Goal: Task Accomplishment & Management: Complete application form

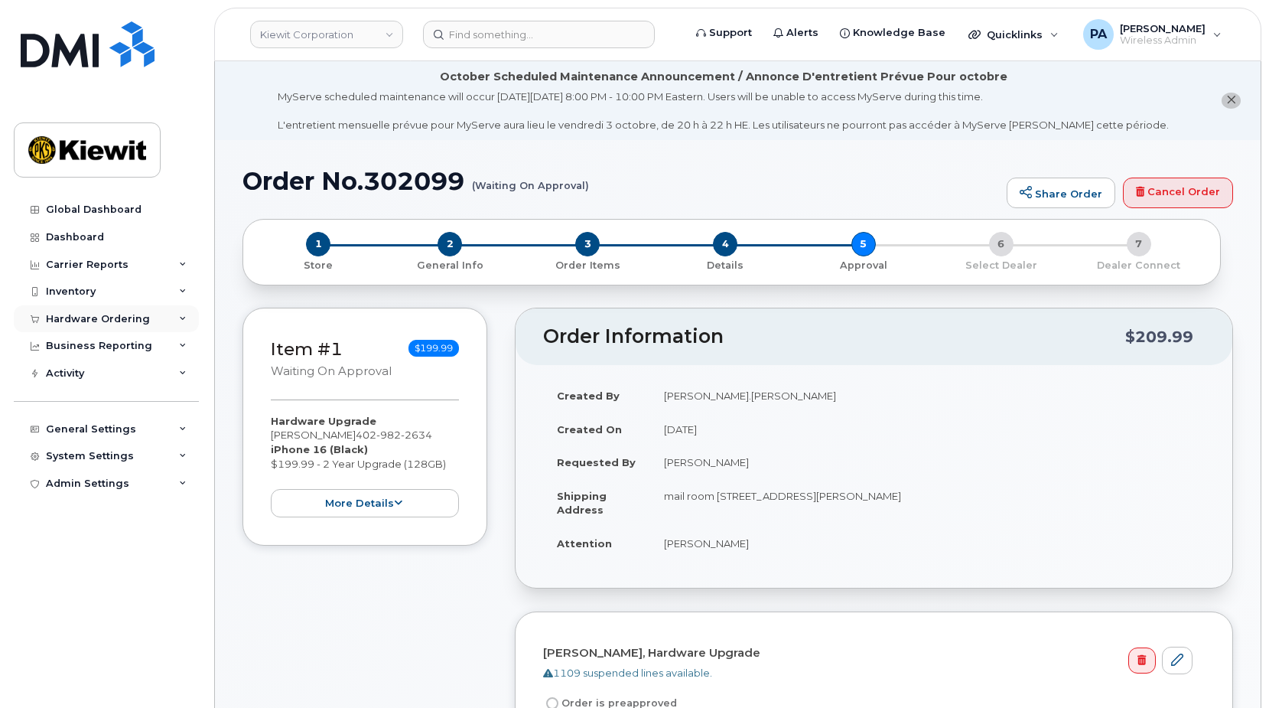
click at [110, 315] on div "Hardware Ordering" at bounding box center [98, 319] width 104 height 12
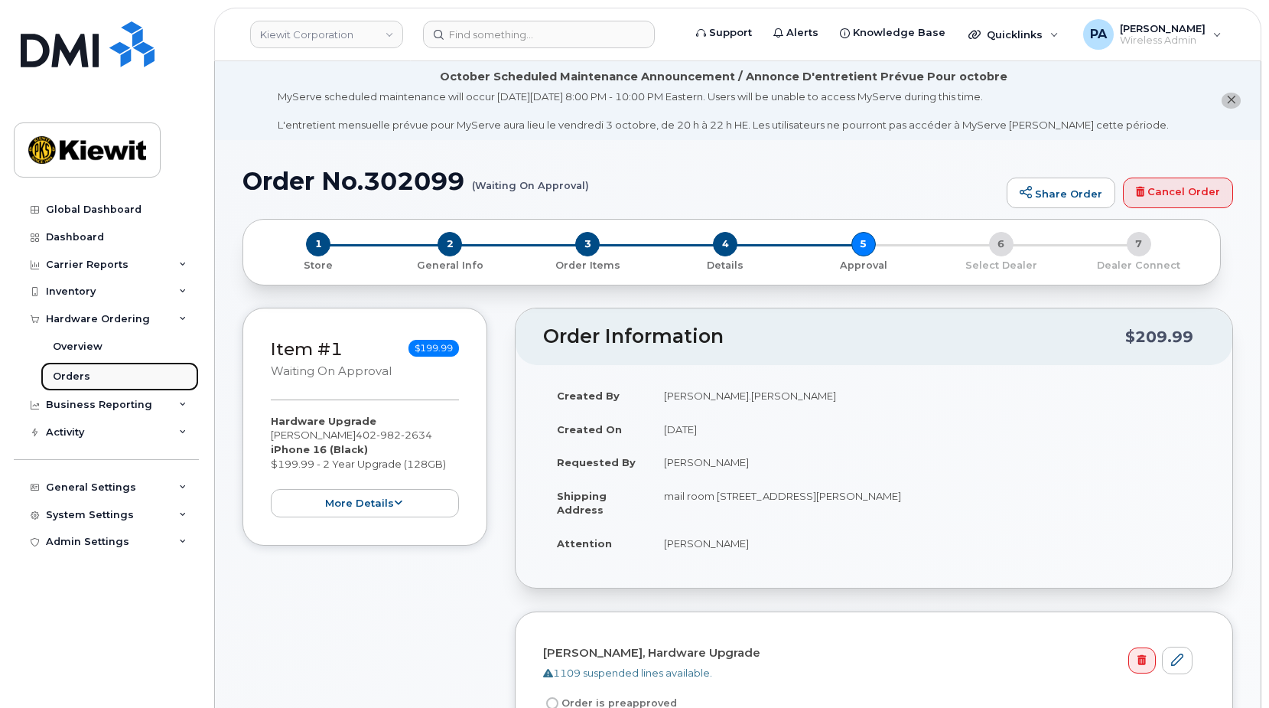
click at [76, 373] on div "Orders" at bounding box center [71, 377] width 37 height 14
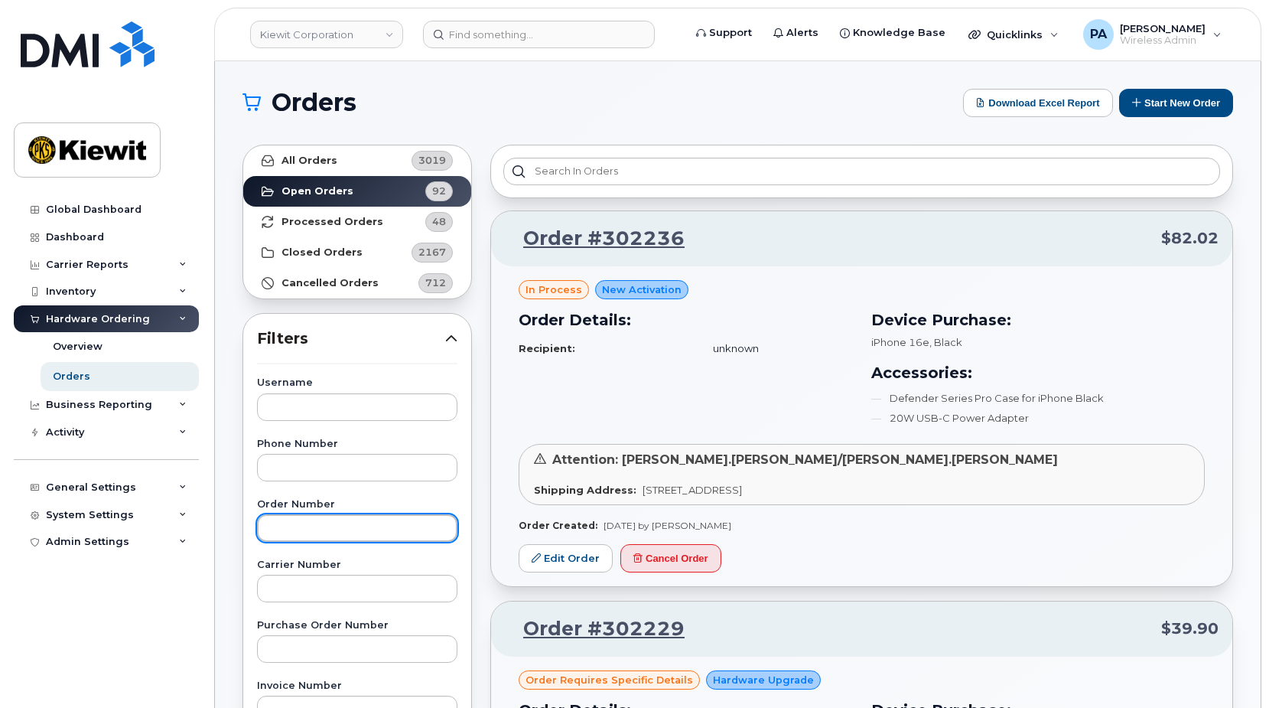
click at [313, 523] on input "text" at bounding box center [357, 528] width 200 height 28
type input "302129"
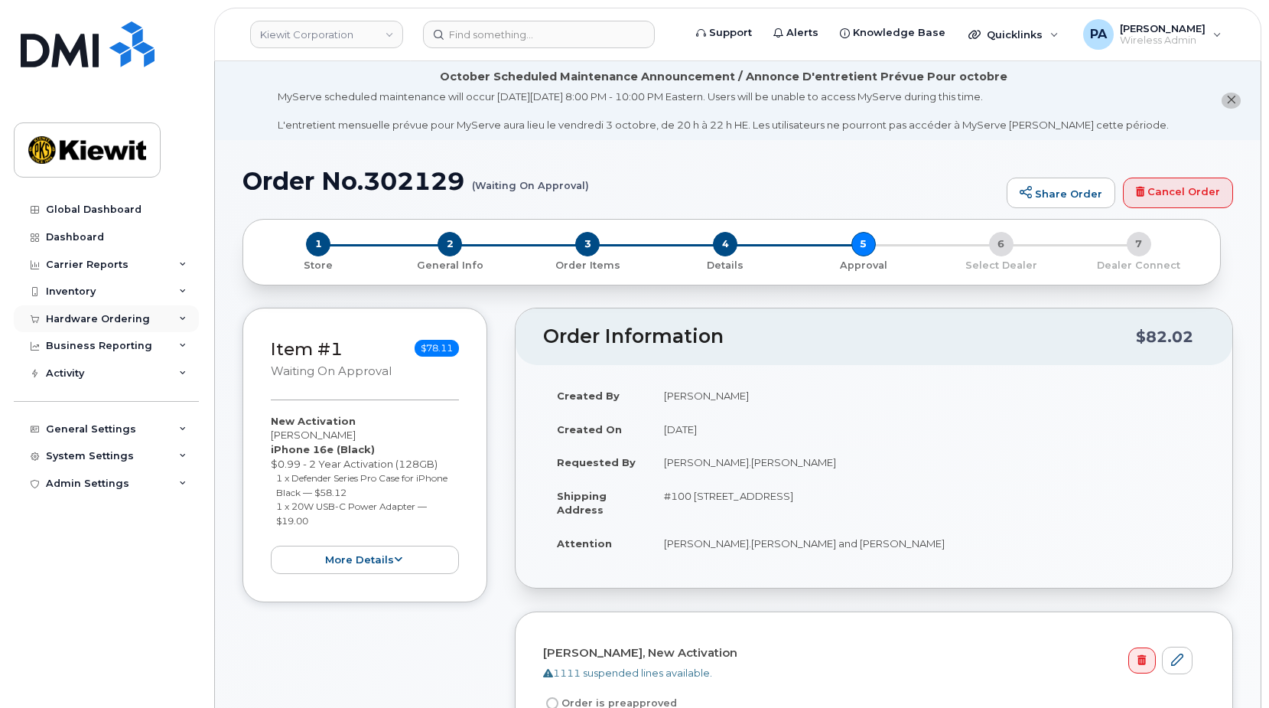
click at [104, 313] on div "Hardware Ordering" at bounding box center [98, 319] width 104 height 12
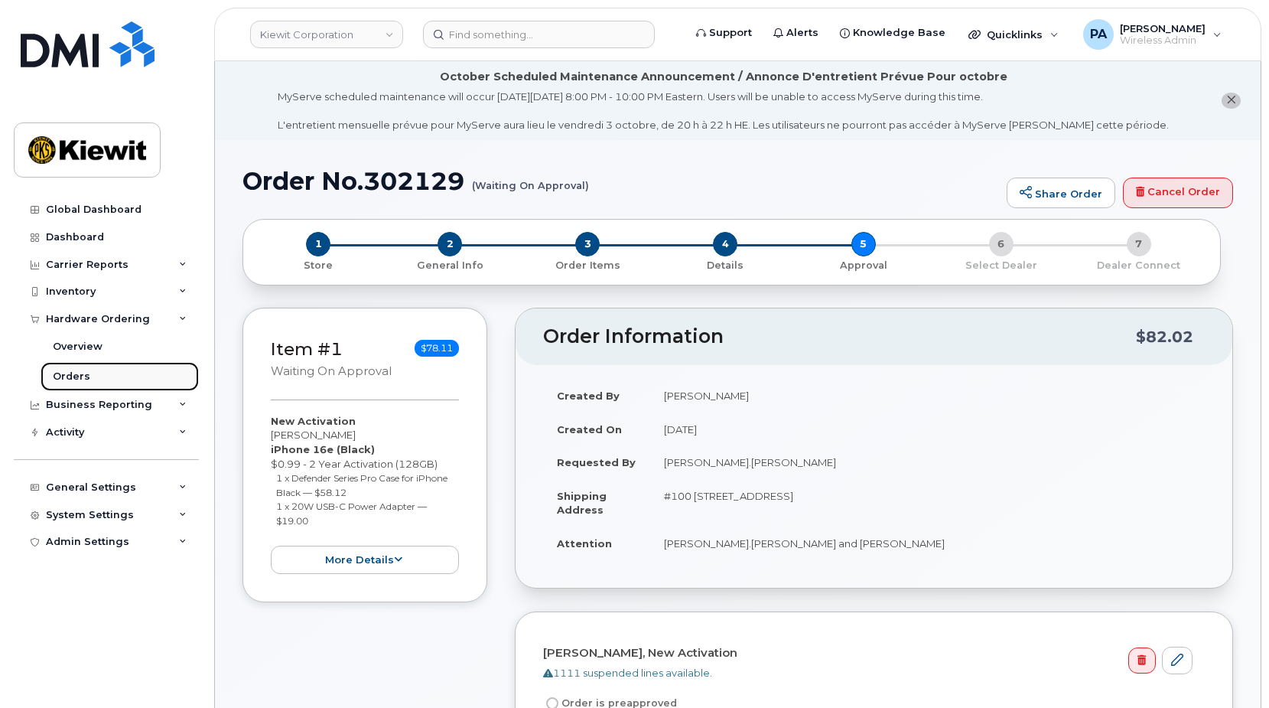
click at [86, 379] on div "Orders" at bounding box center [71, 377] width 37 height 14
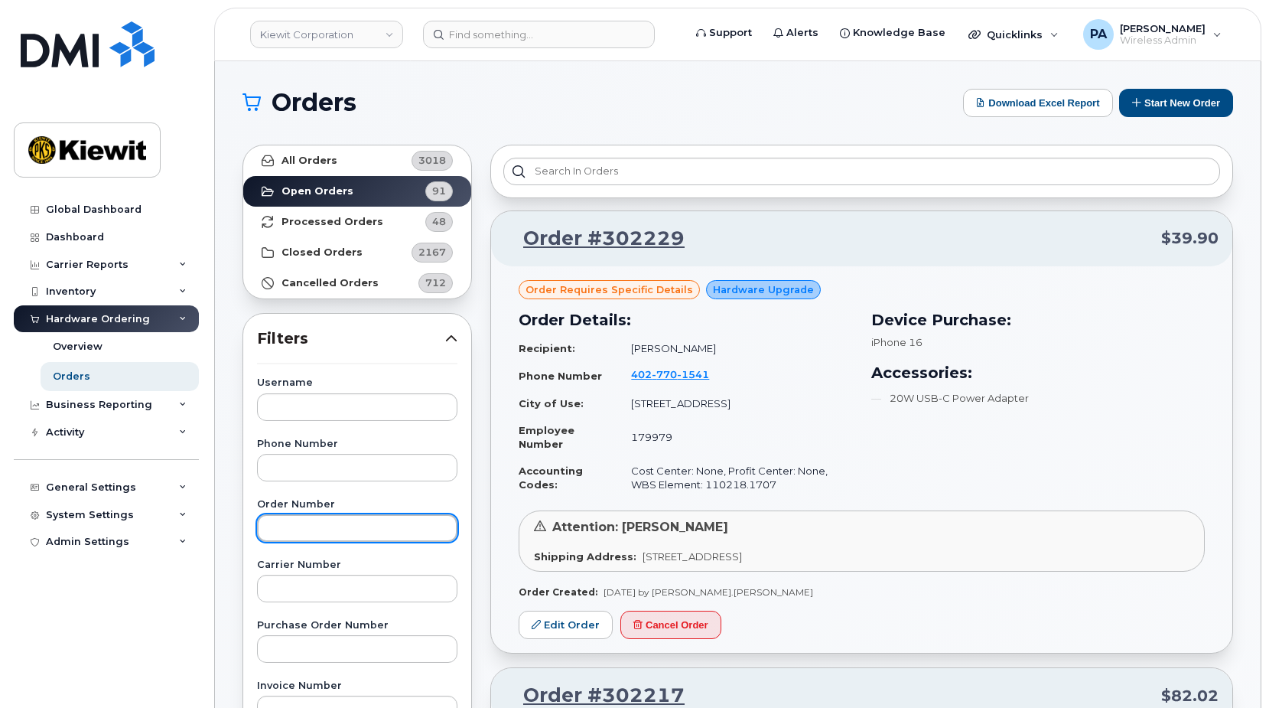
click at [315, 523] on input "text" at bounding box center [357, 528] width 200 height 28
type input "301921"
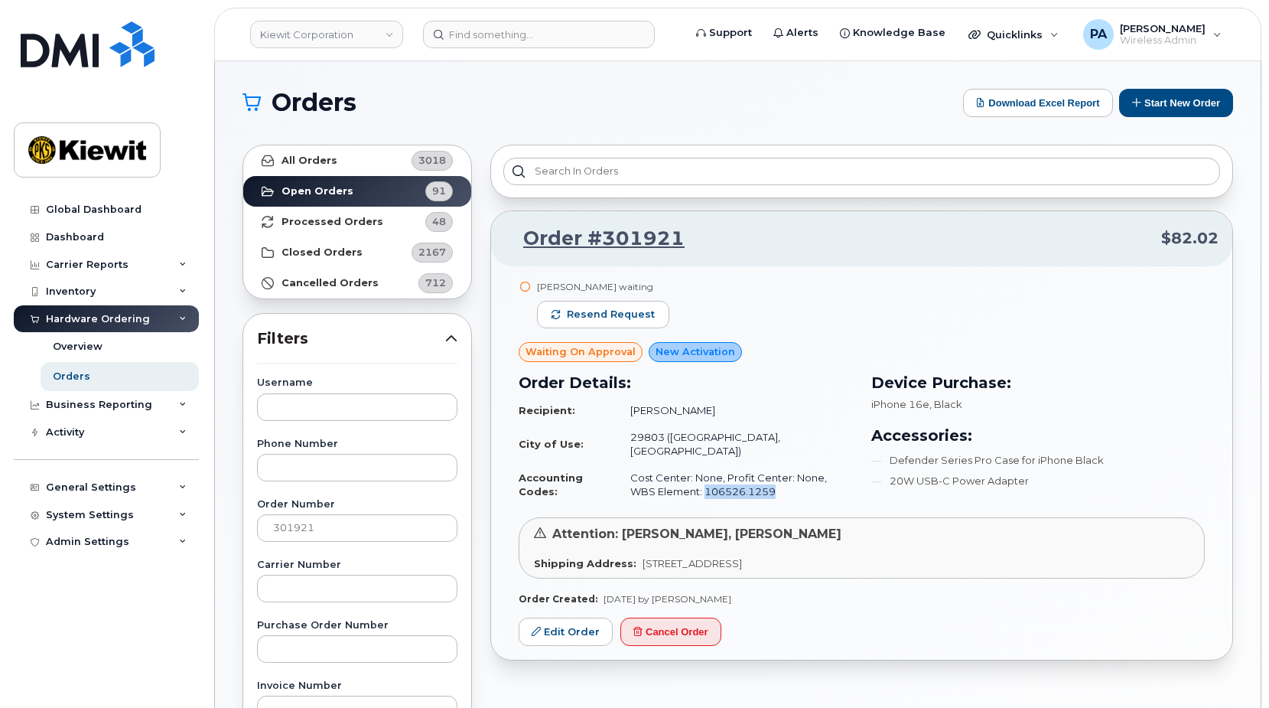
drag, startPoint x: 754, startPoint y: 477, endPoint x: 677, endPoint y: 480, distance: 77.3
click at [677, 480] on td "Cost Center: None, Profit Center: None, WBS Element: 106526.1259" at bounding box center [735, 484] width 236 height 41
copy td "106526.1259"
drag, startPoint x: 338, startPoint y: 530, endPoint x: 90, endPoint y: 528, distance: 247.9
click at [215, 528] on div "Kiewit Corporation Support Alerts Knowledge Base Quicklinks Suspend / Cancel De…" at bounding box center [738, 645] width 1046 height 1168
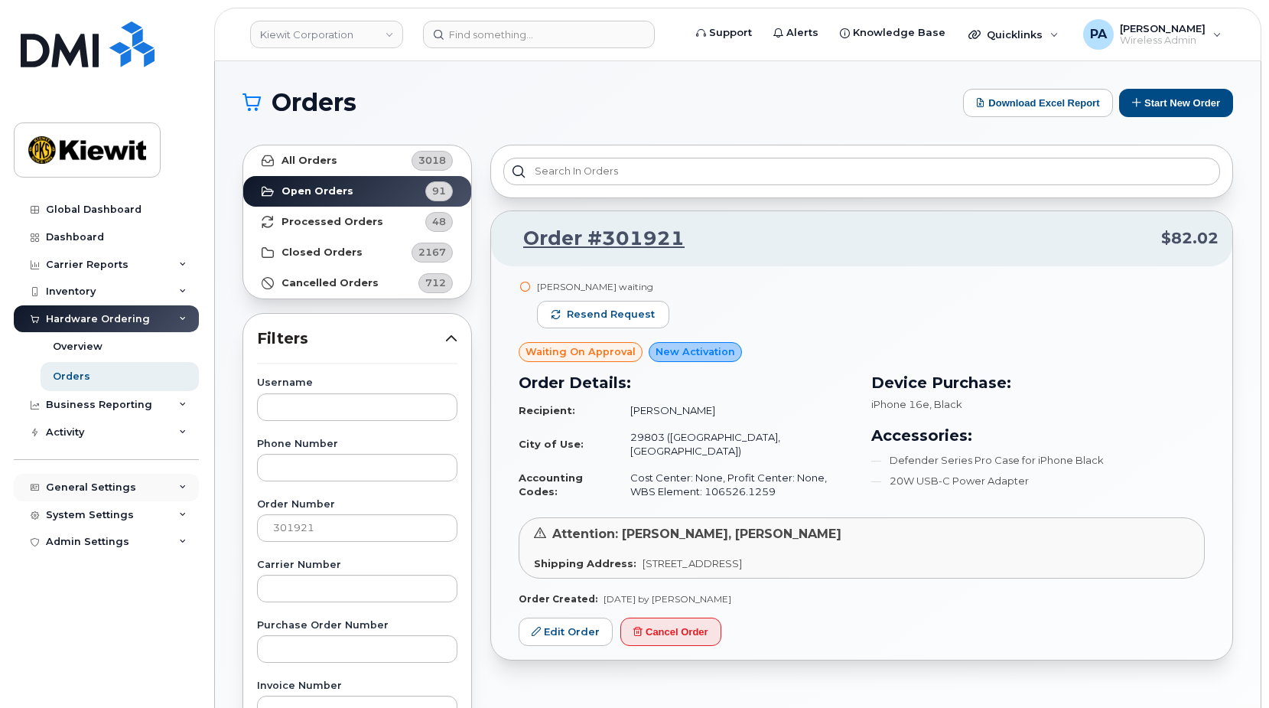
click at [80, 491] on div "General Settings" at bounding box center [91, 487] width 90 height 12
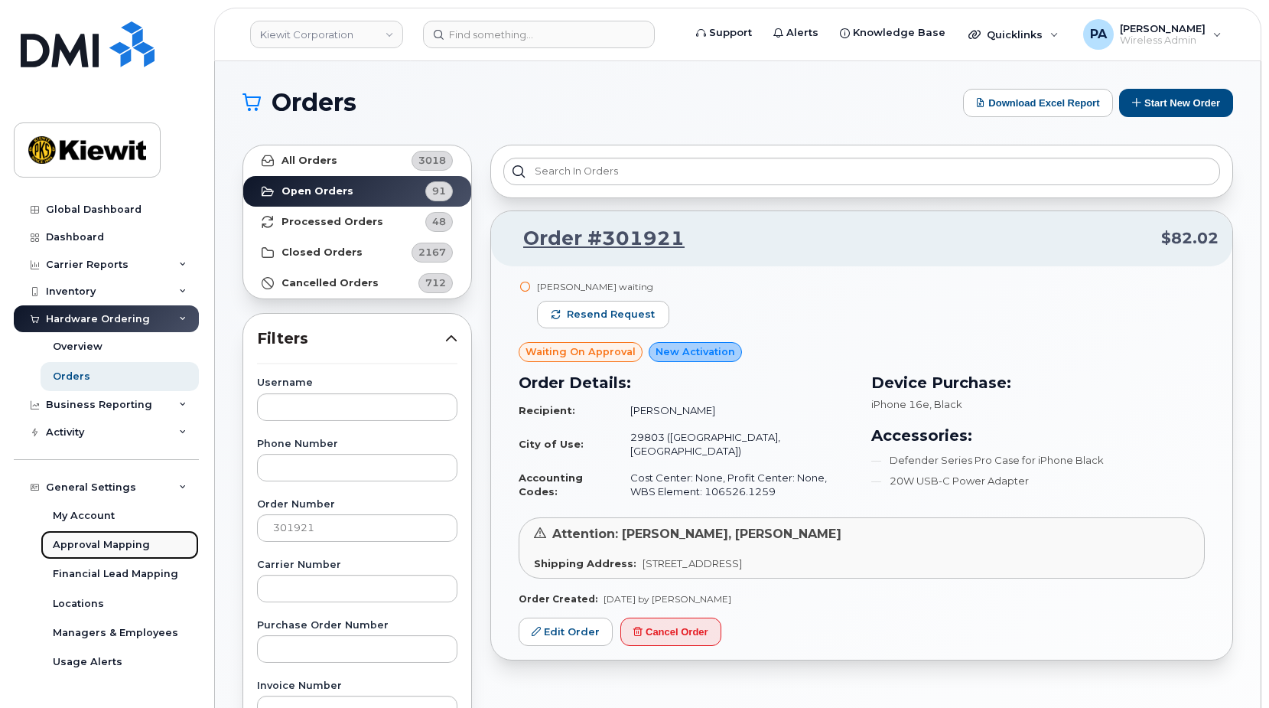
click at [107, 544] on div "Approval Mapping" at bounding box center [101, 545] width 97 height 14
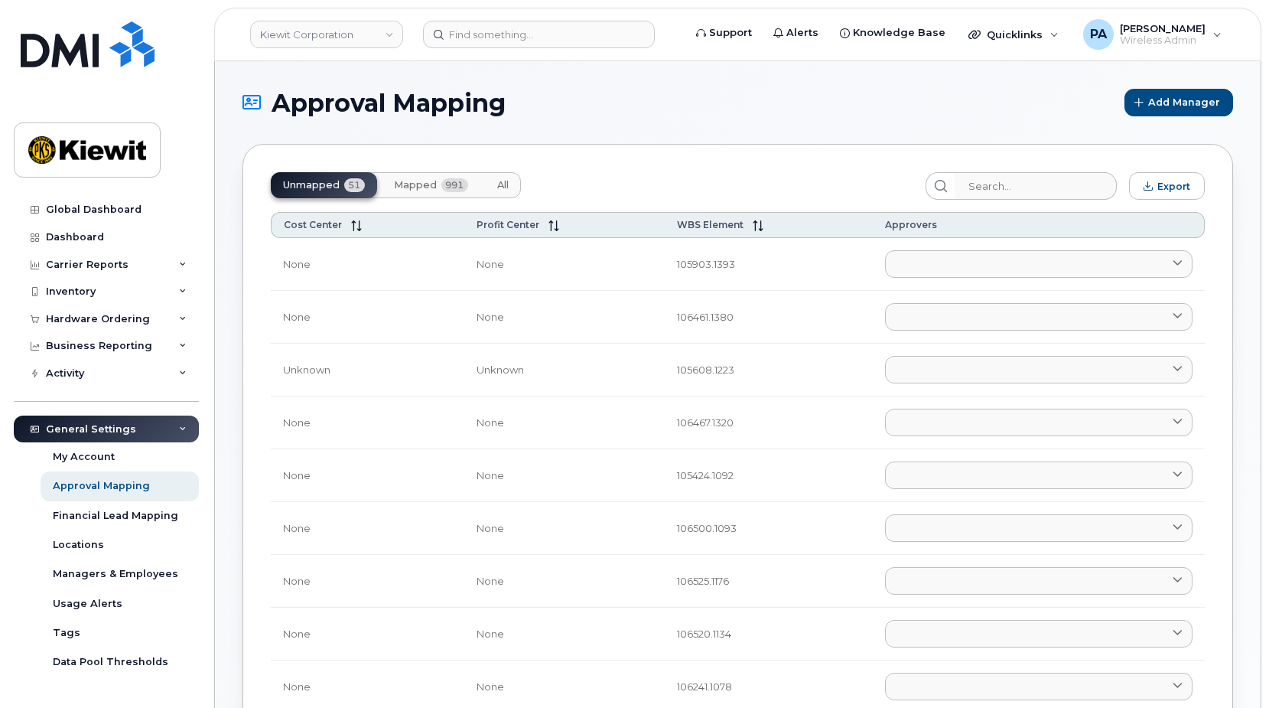
click at [509, 178] on button "All" at bounding box center [503, 185] width 36 height 26
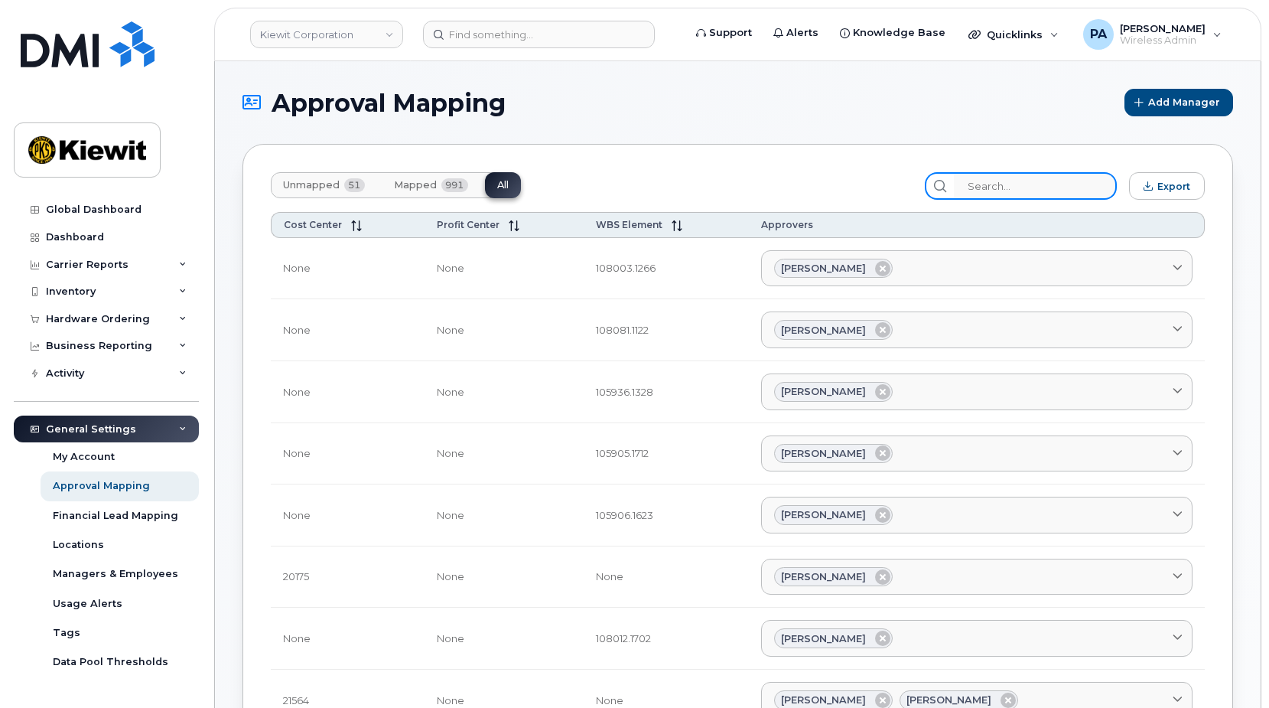
click at [1044, 189] on input "search" at bounding box center [1035, 186] width 163 height 28
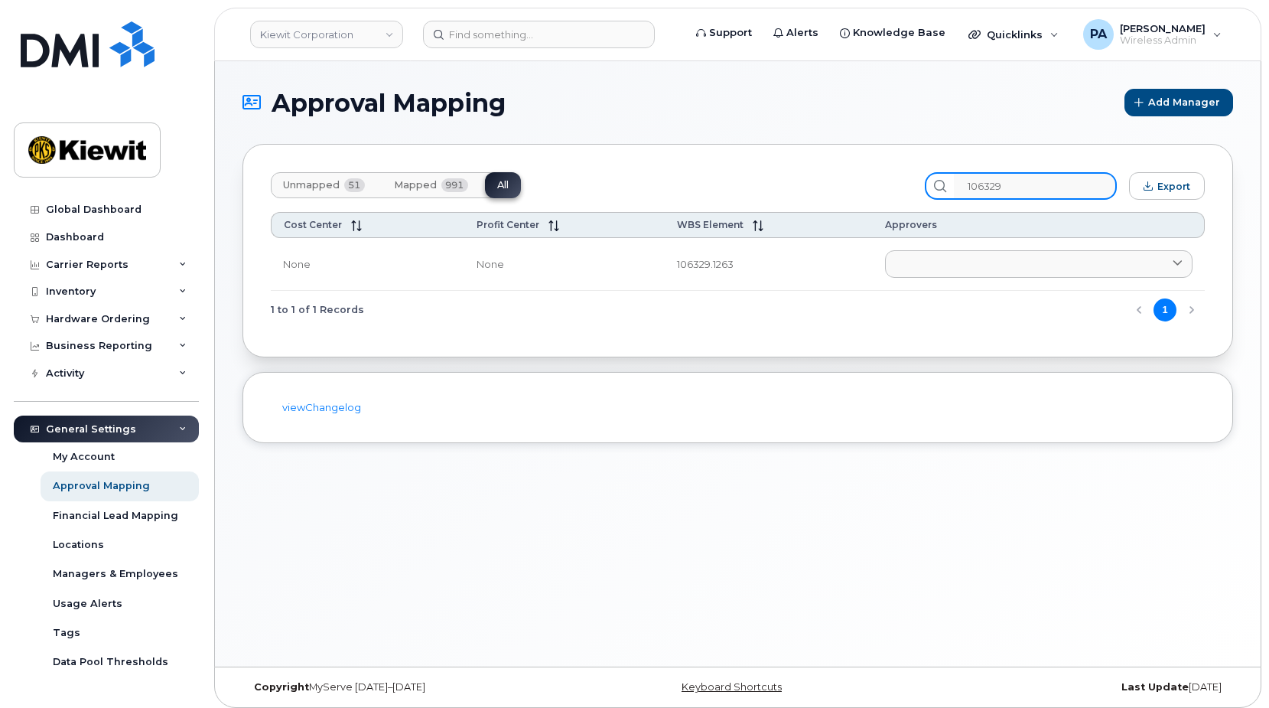
type input "106329"
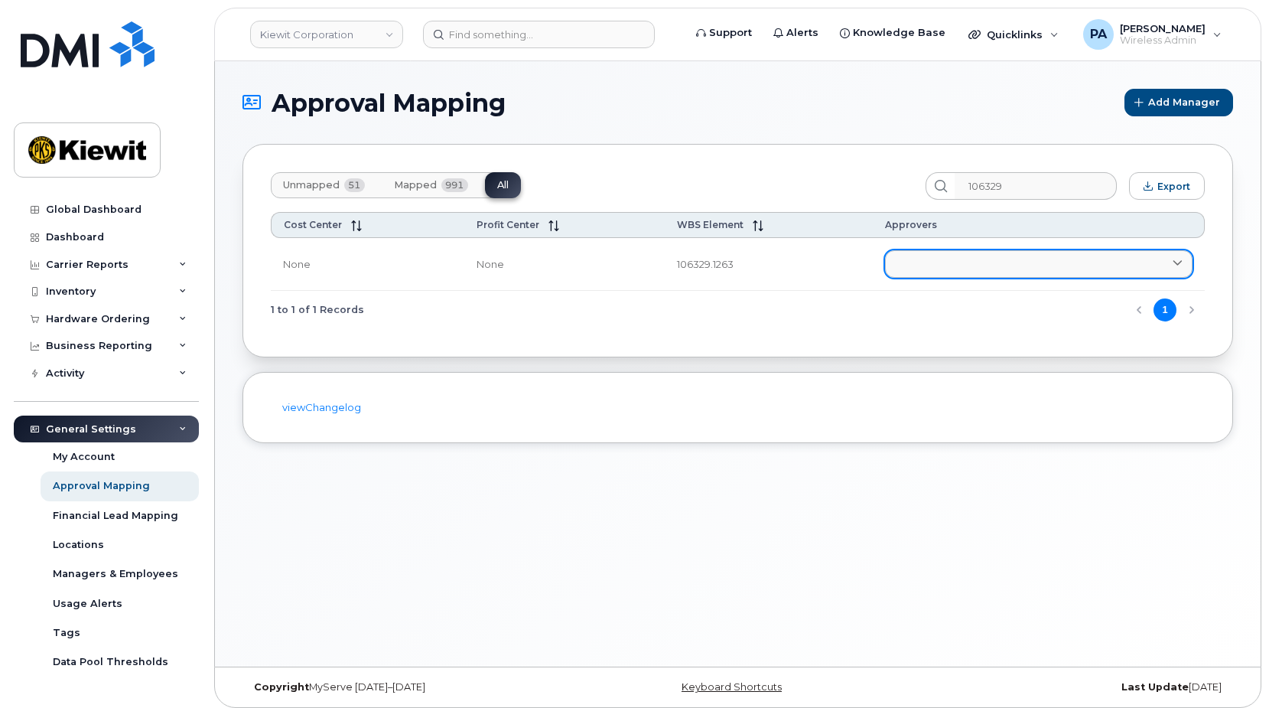
click at [1006, 267] on link at bounding box center [1039, 264] width 308 height 28
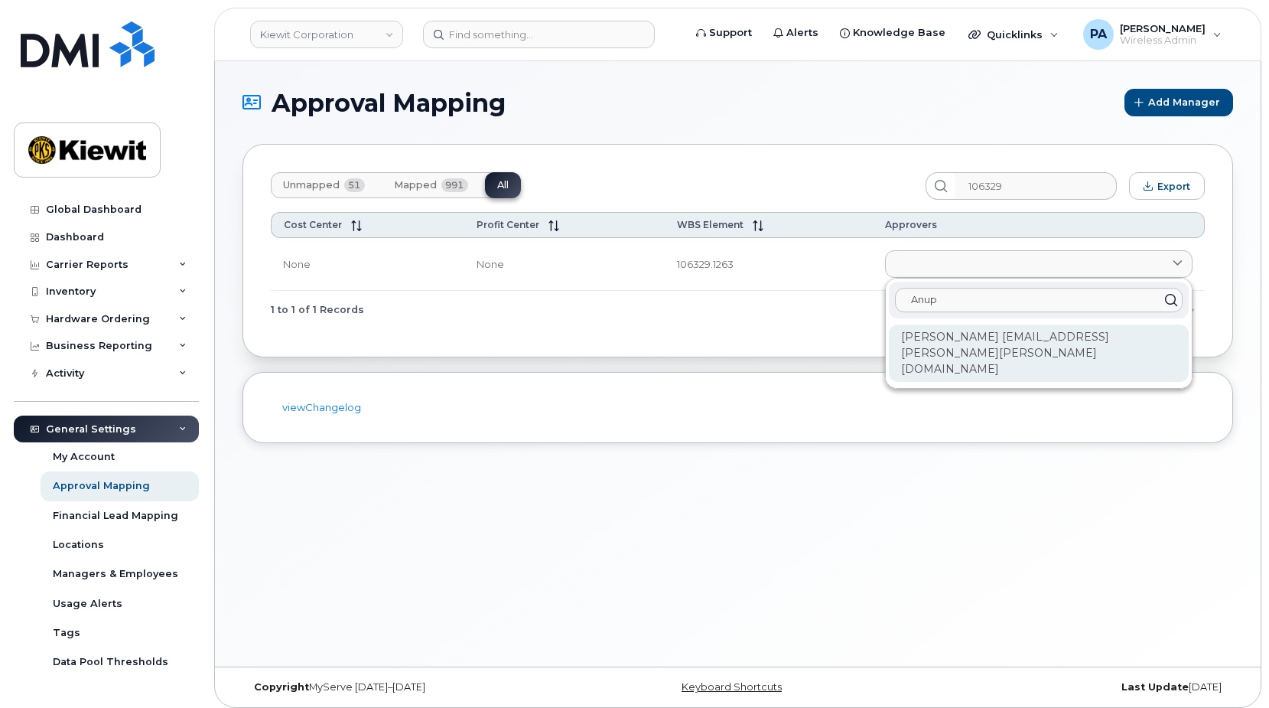
type input "Anup"
click at [1003, 337] on div "Anup Dondeti ANUP.DONDETI@KIEWIT.COM" at bounding box center [1039, 352] width 300 height 57
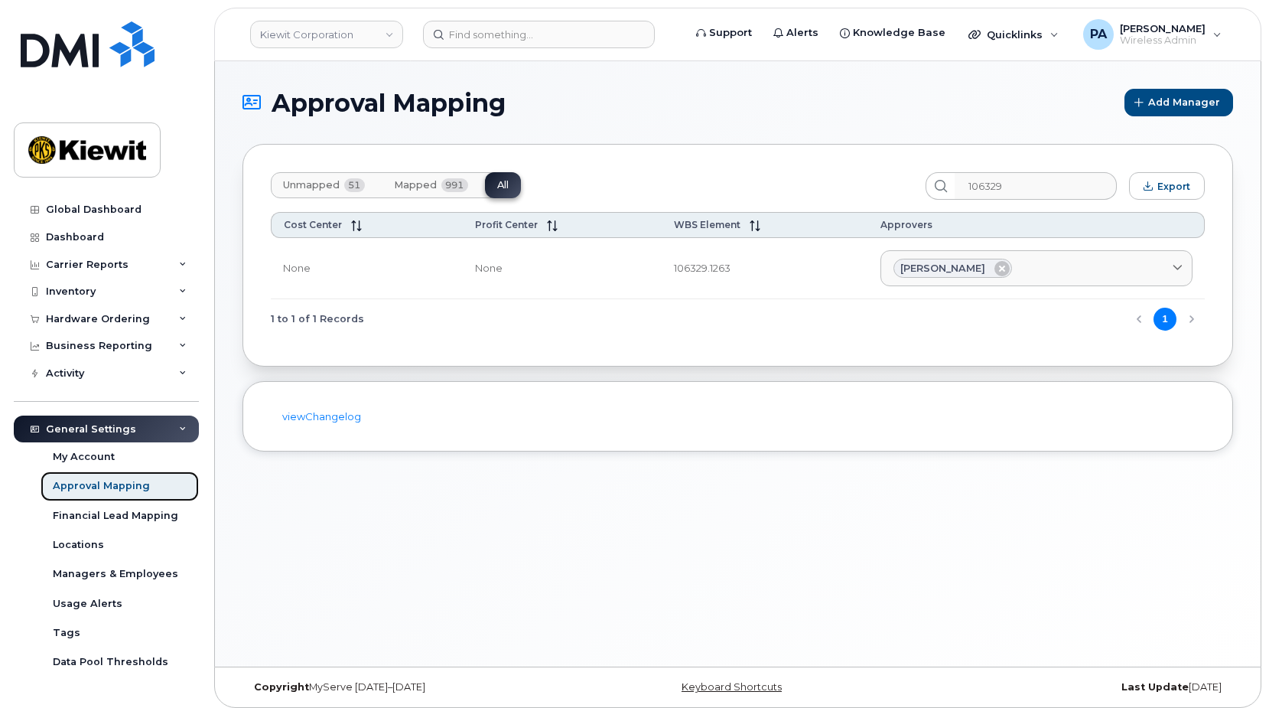
click at [111, 487] on div "Approval Mapping" at bounding box center [101, 486] width 97 height 14
click at [75, 279] on div "Inventory" at bounding box center [106, 292] width 185 height 28
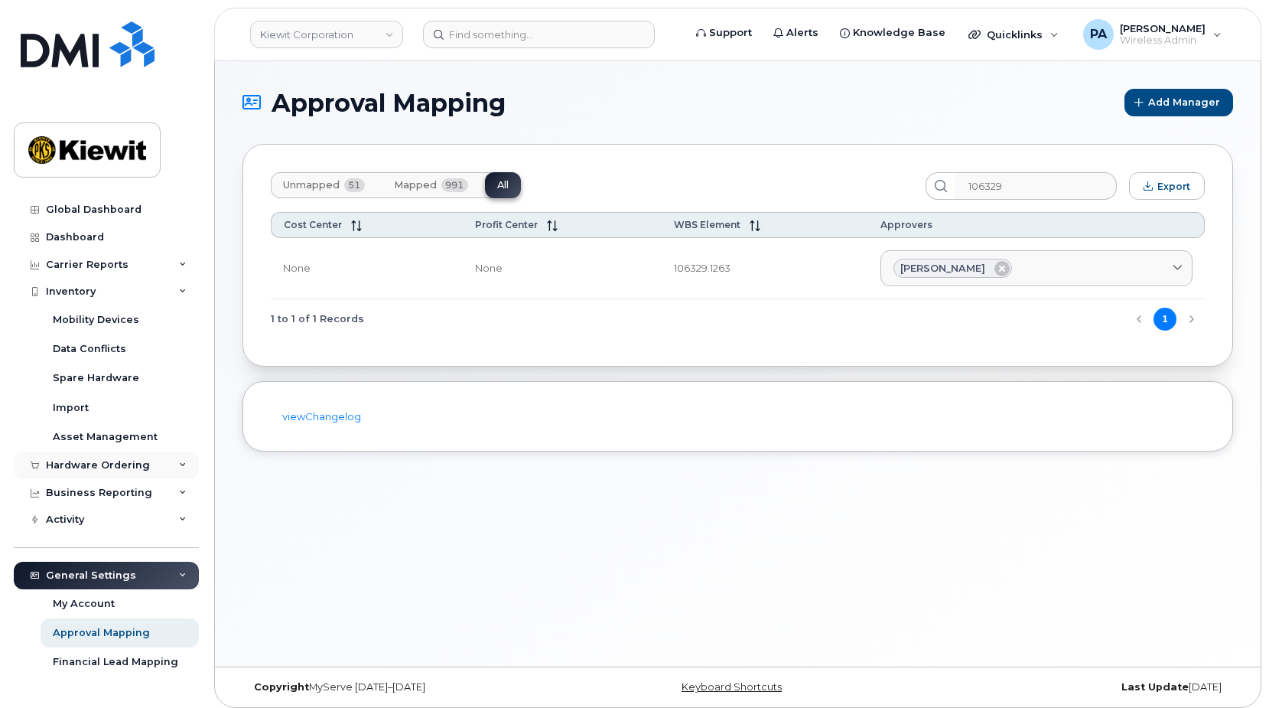
click at [103, 467] on div "Hardware Ordering" at bounding box center [98, 465] width 104 height 12
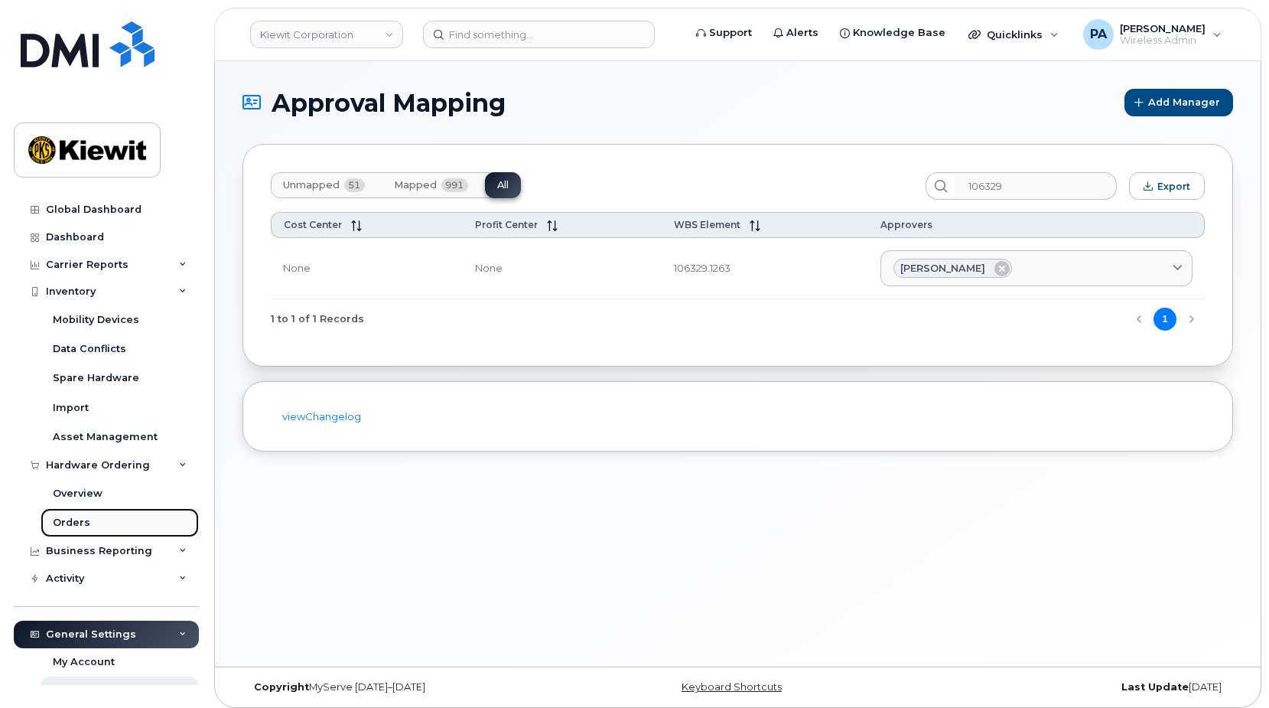
click at [83, 515] on link "Orders" at bounding box center [120, 522] width 158 height 29
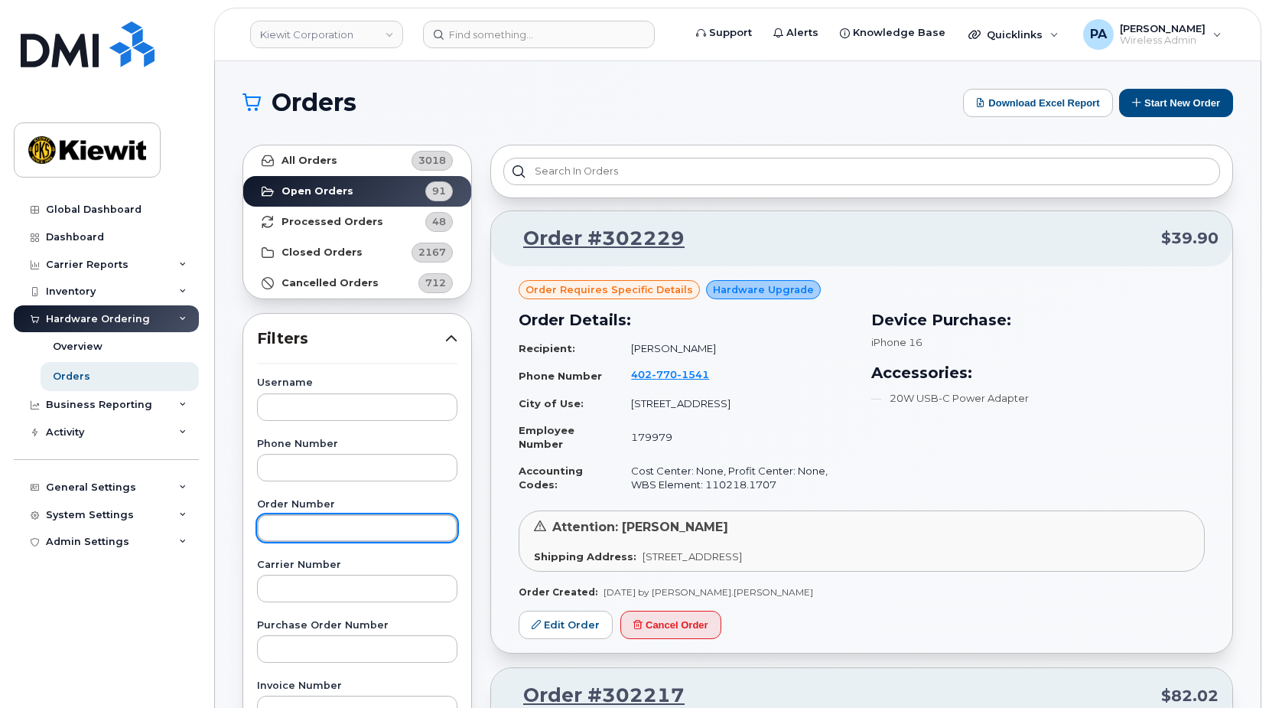
click at [318, 523] on input "text" at bounding box center [357, 528] width 200 height 28
type input "302179"
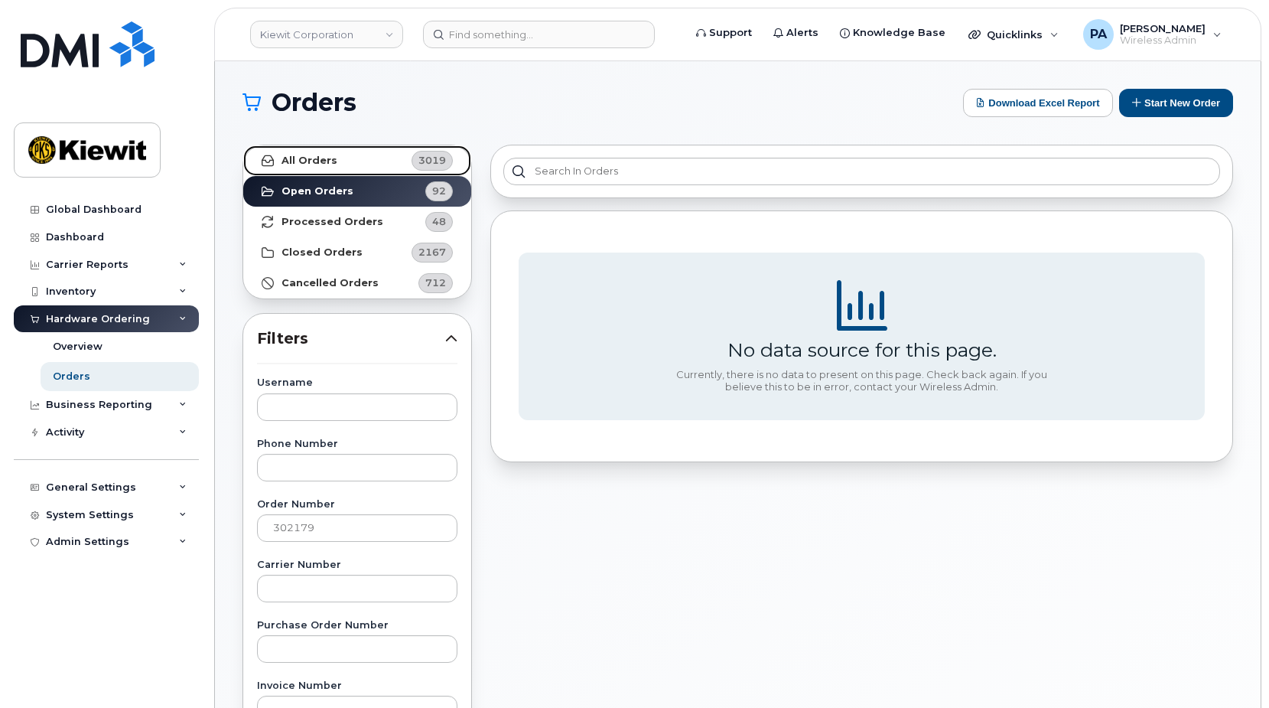
click at [298, 153] on link "All Orders 3019" at bounding box center [357, 160] width 228 height 31
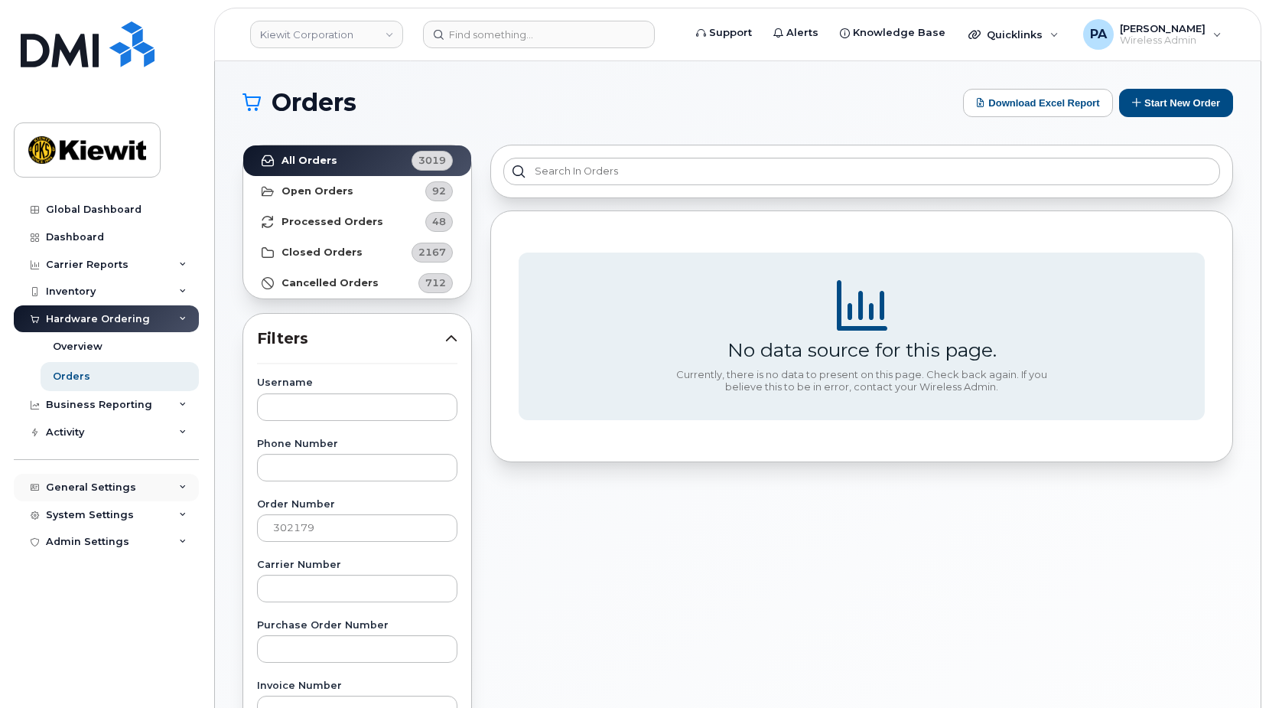
click at [101, 490] on div "General Settings" at bounding box center [91, 487] width 90 height 12
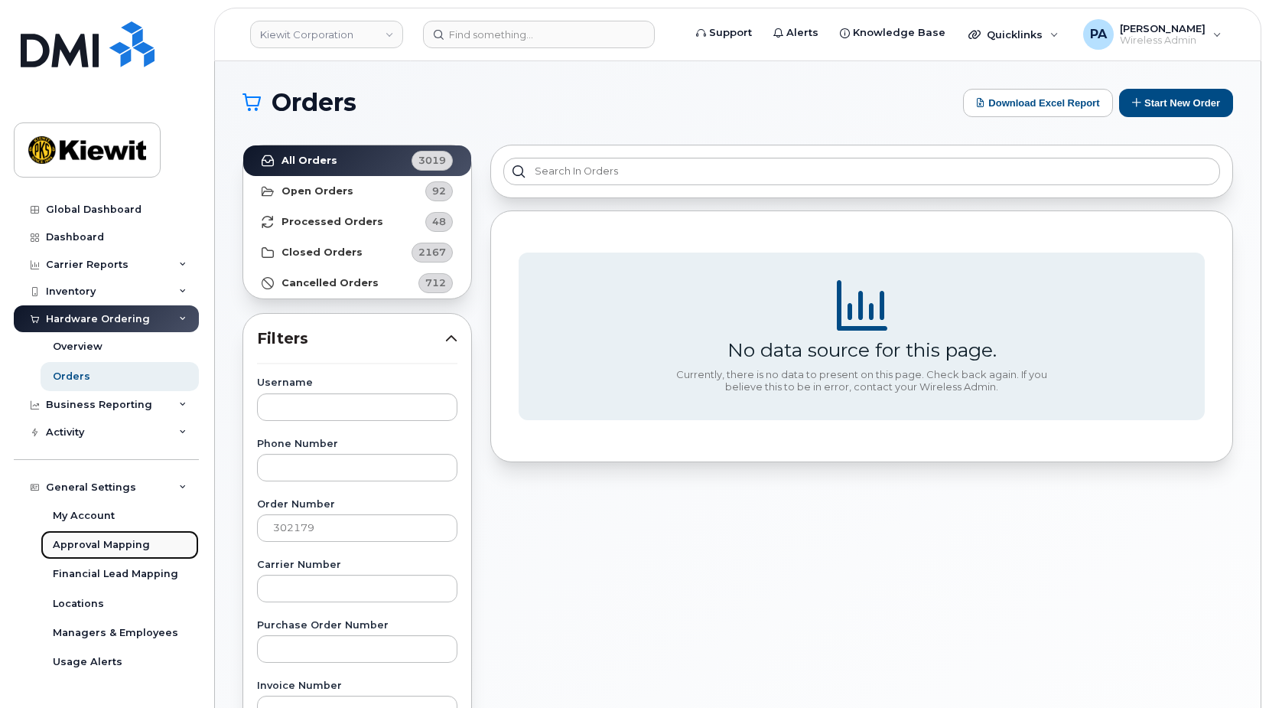
click at [99, 542] on div "Approval Mapping" at bounding box center [101, 545] width 97 height 14
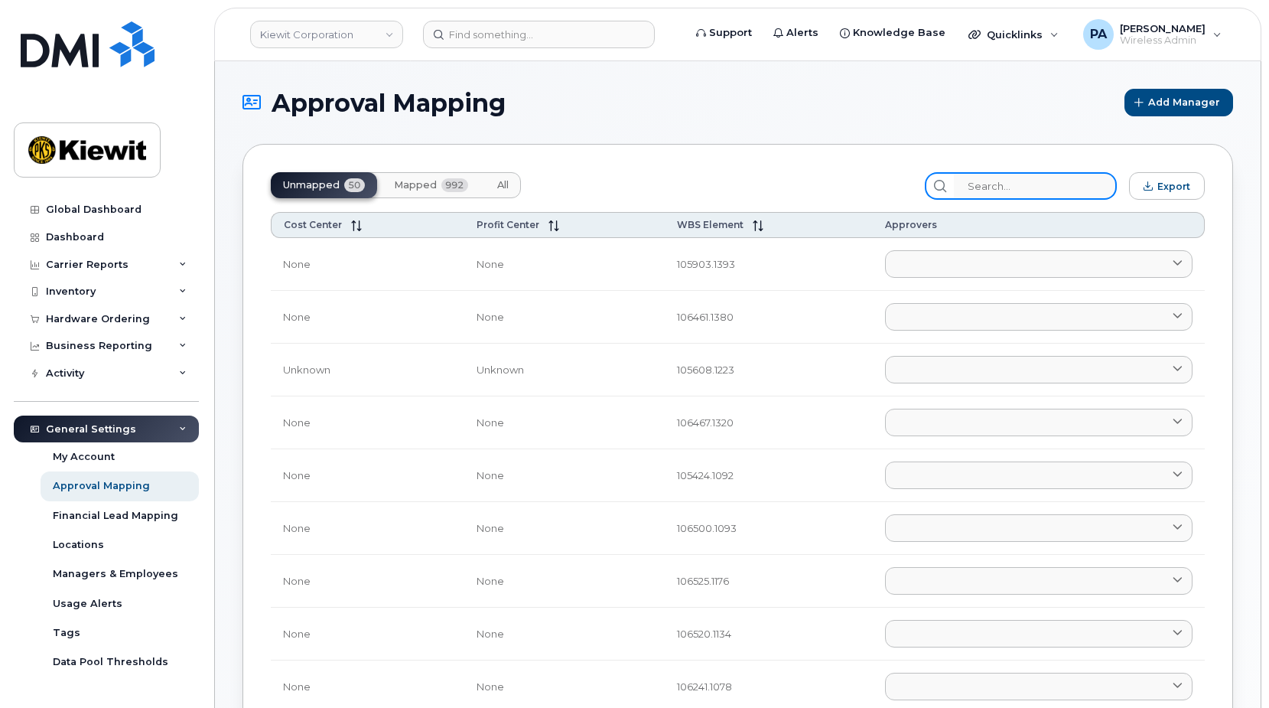
click at [1047, 184] on input "search" at bounding box center [1035, 186] width 163 height 28
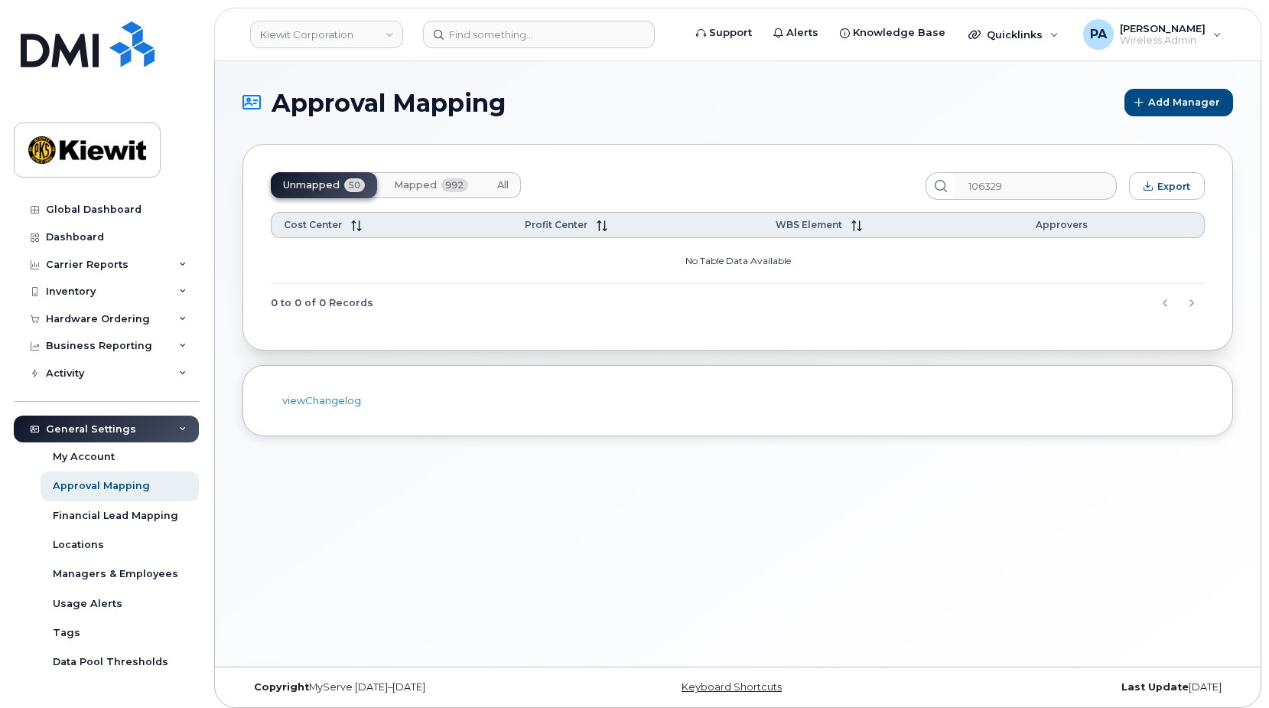
click at [505, 184] on span "All" at bounding box center [502, 185] width 11 height 12
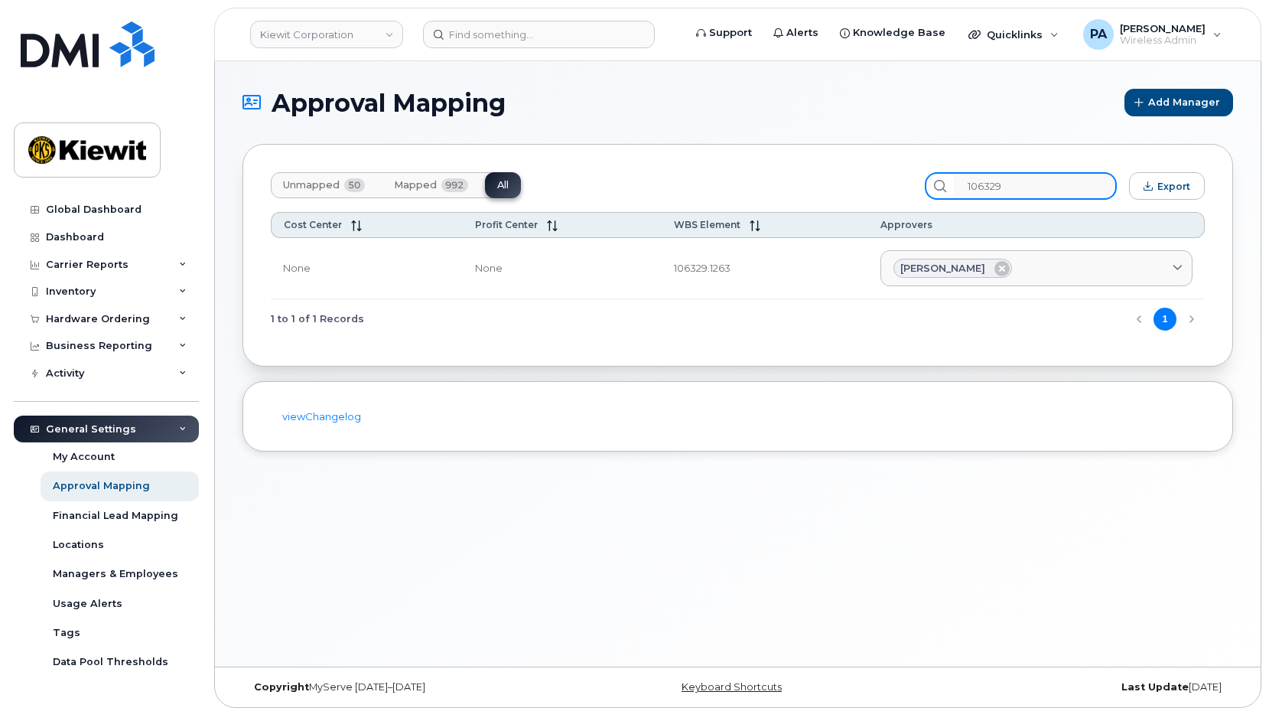
drag, startPoint x: 1025, startPoint y: 189, endPoint x: 857, endPoint y: 184, distance: 168.4
click at [857, 184] on div "Unmapped 50 Mapped 992 All 106329 Export" at bounding box center [738, 186] width 934 height 28
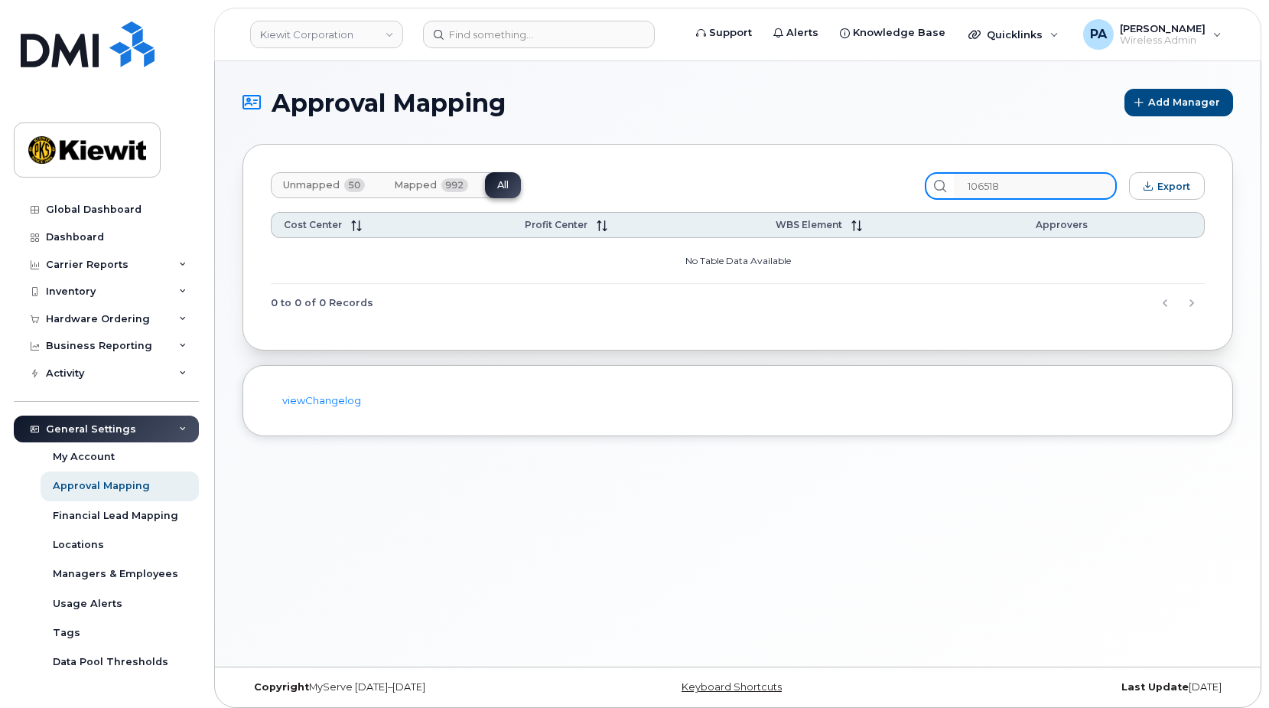
type input "106518"
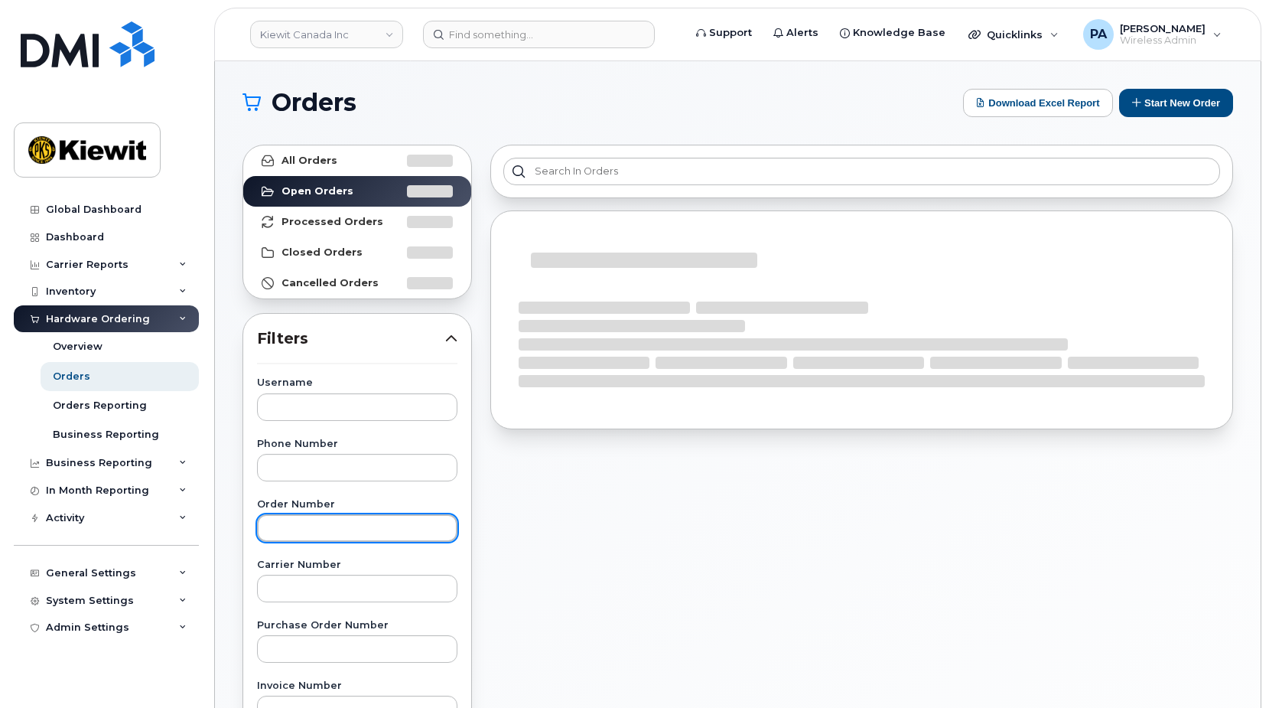
click at [305, 530] on input "text" at bounding box center [357, 528] width 200 height 28
type input "302179"
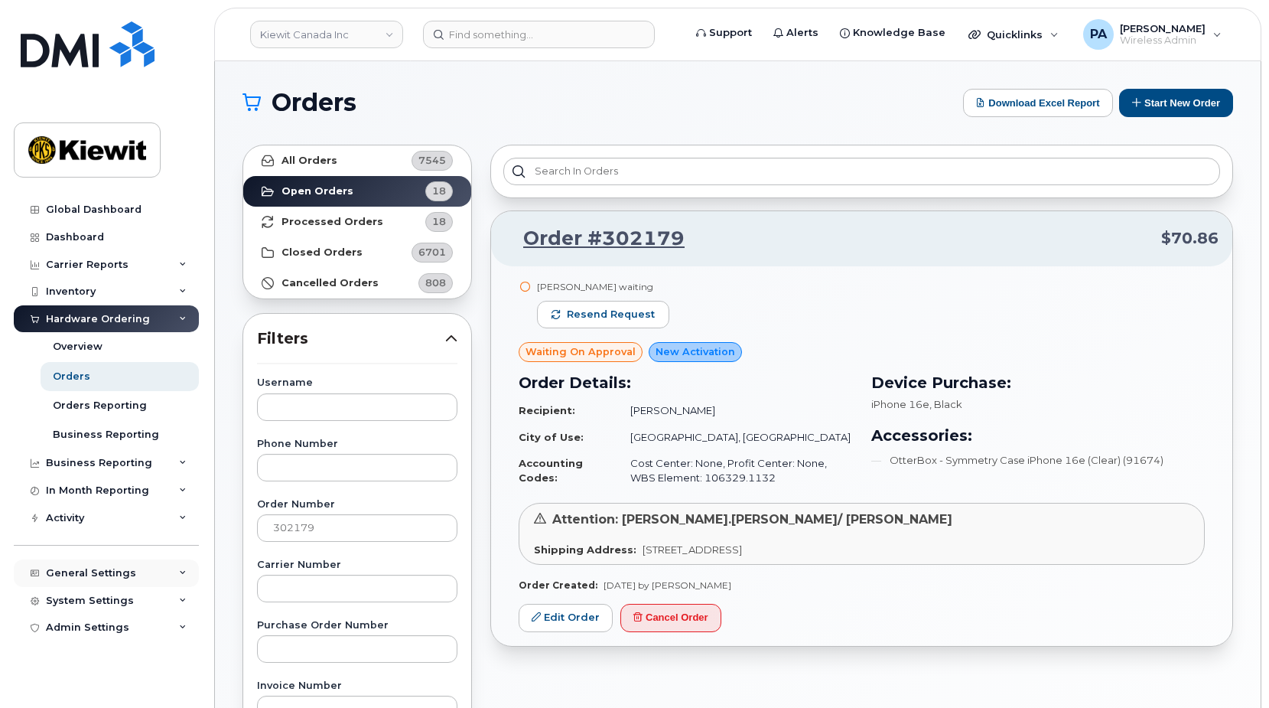
click at [86, 571] on div "General Settings" at bounding box center [91, 573] width 90 height 12
click at [80, 629] on div "Approval Mapping" at bounding box center [101, 631] width 97 height 14
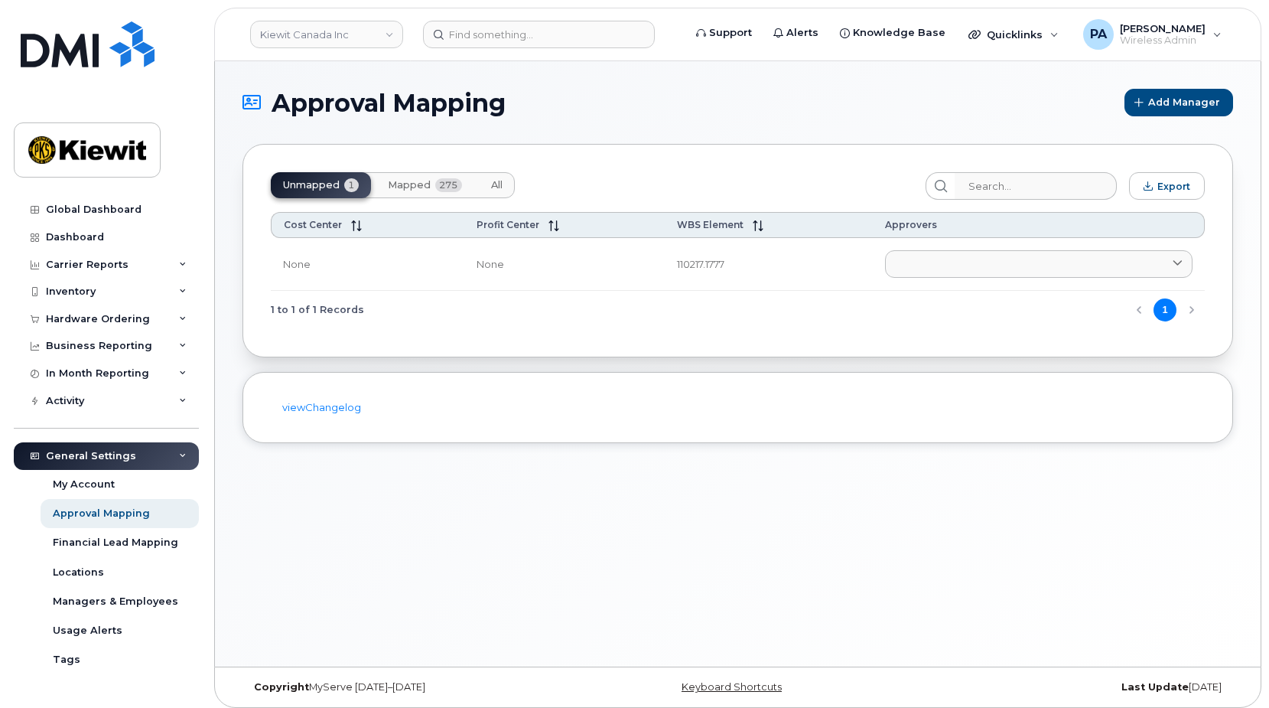
click at [502, 182] on span "All" at bounding box center [496, 185] width 11 height 12
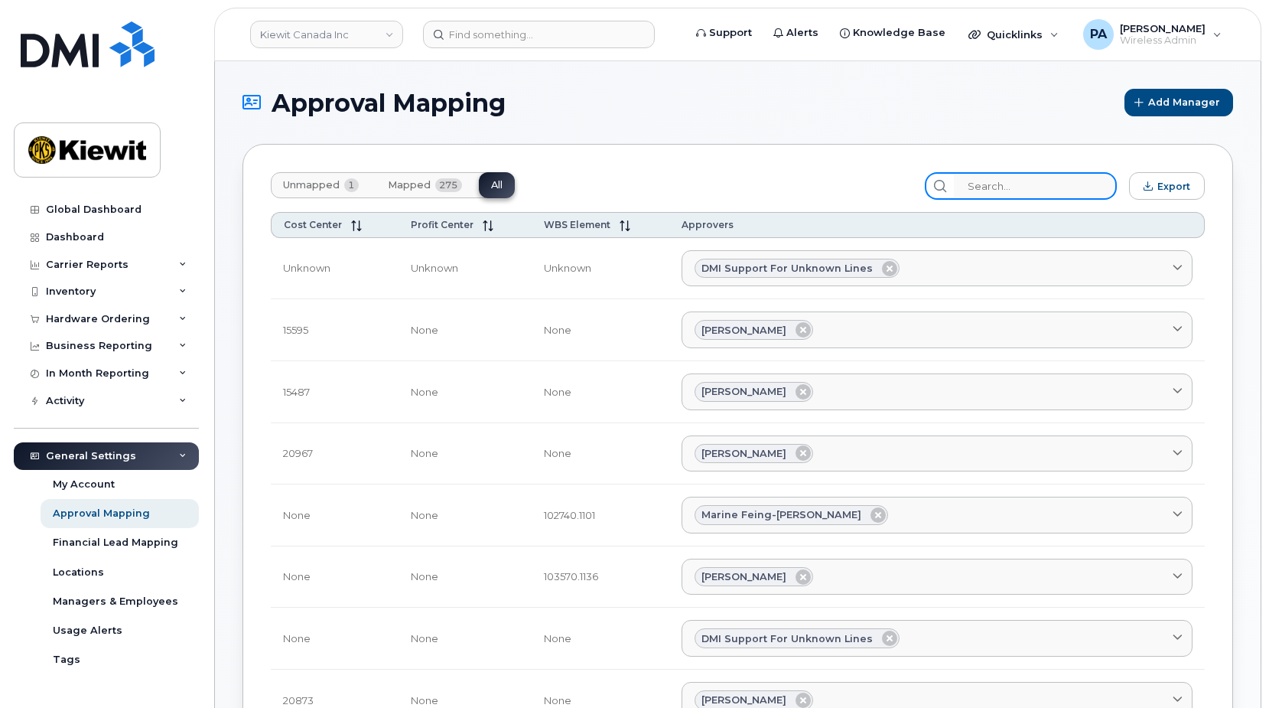
click at [1034, 184] on input "search" at bounding box center [1035, 186] width 163 height 28
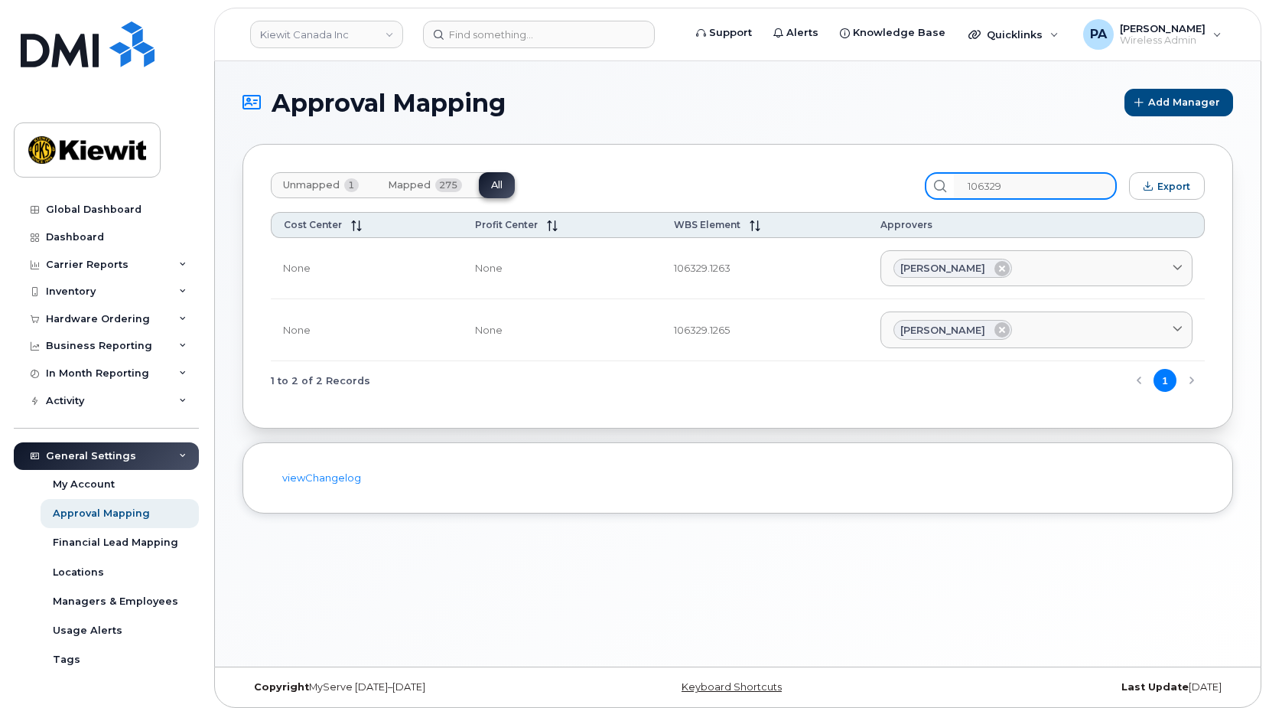
type input "106329"
drag, startPoint x: 745, startPoint y: 273, endPoint x: 668, endPoint y: 269, distance: 77.4
click at [668, 269] on td "106329.1263" at bounding box center [765, 269] width 206 height 62
copy td "106329.1263"
click at [75, 314] on div "Hardware Ordering" at bounding box center [98, 319] width 104 height 12
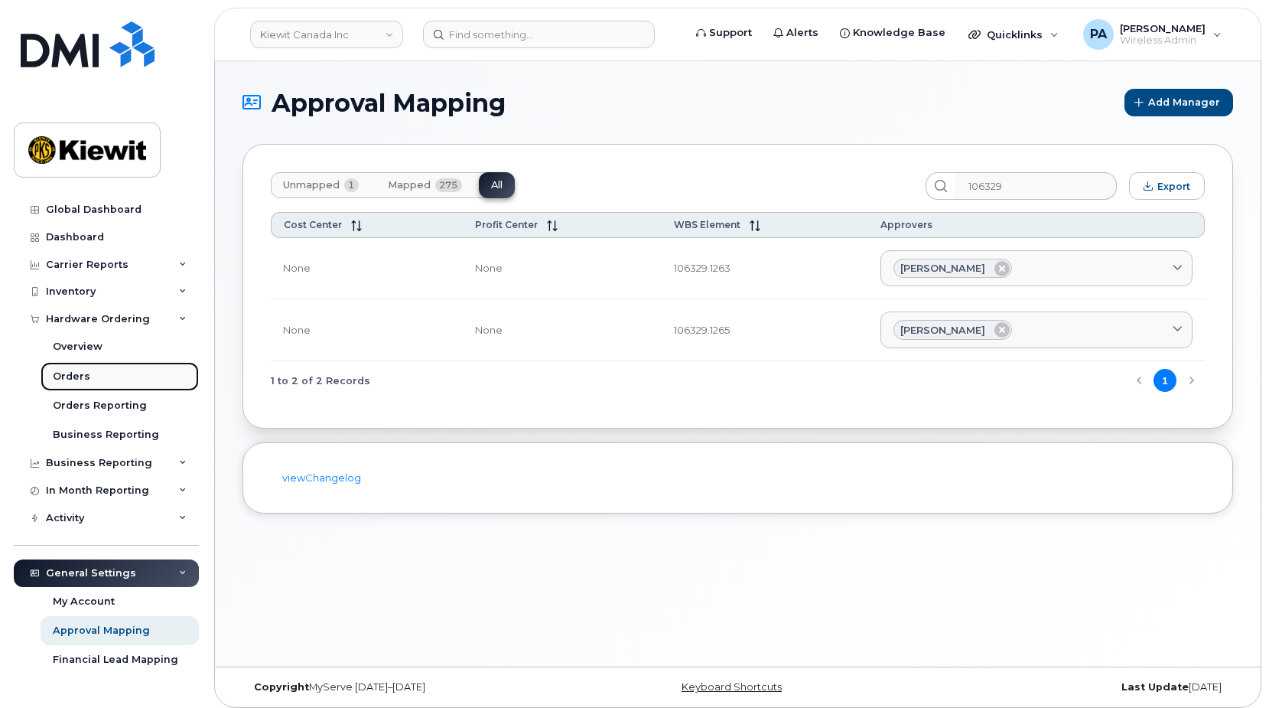
click at [75, 375] on div "Orders" at bounding box center [71, 377] width 37 height 14
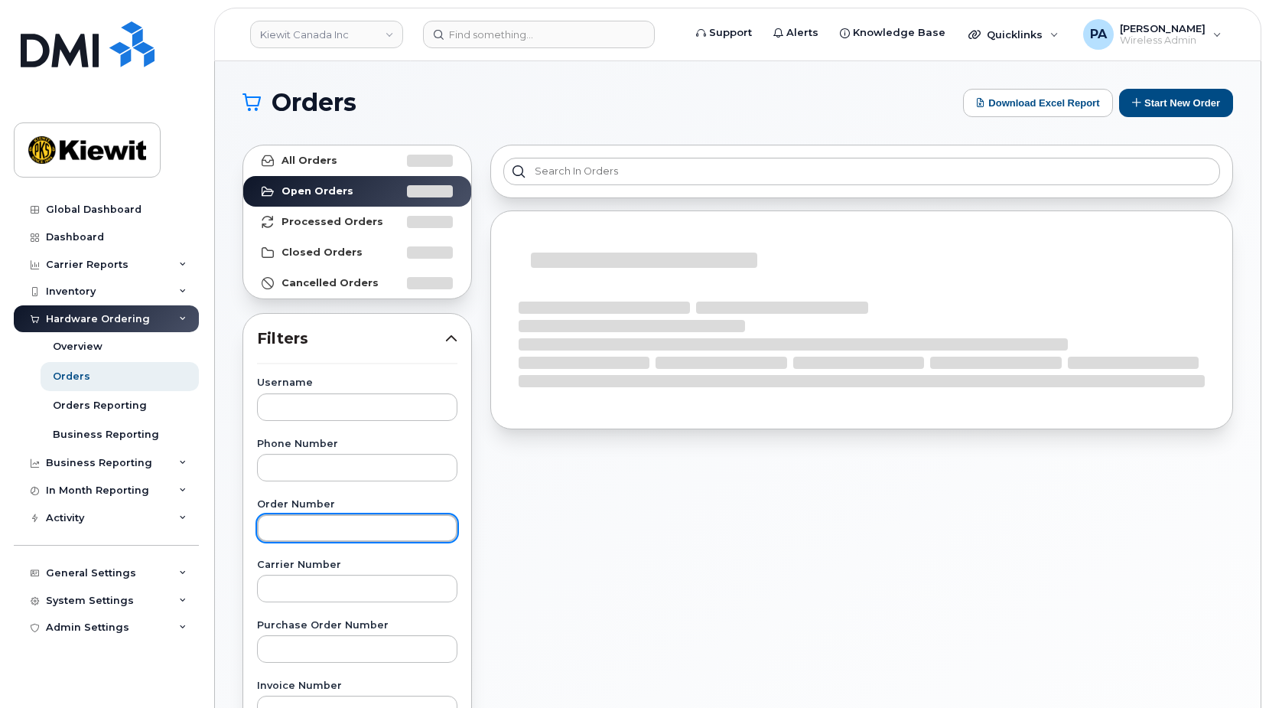
click at [310, 528] on input "text" at bounding box center [357, 528] width 200 height 28
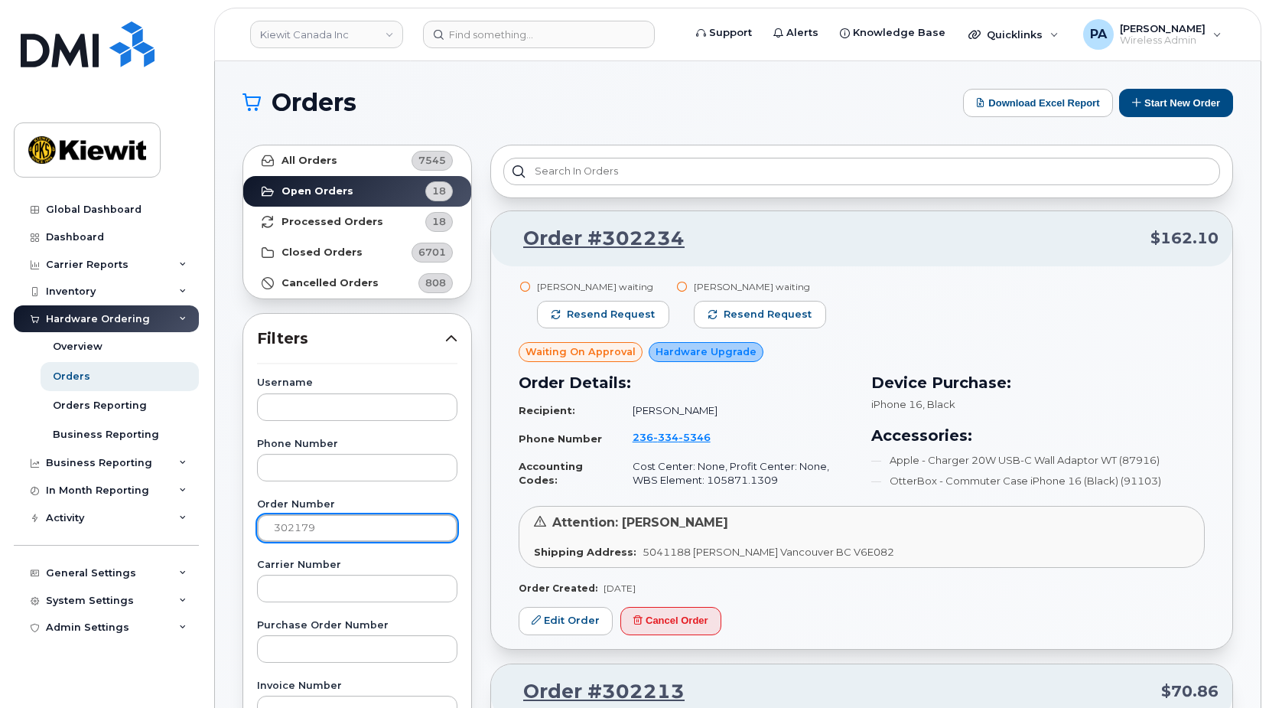
type input "302179"
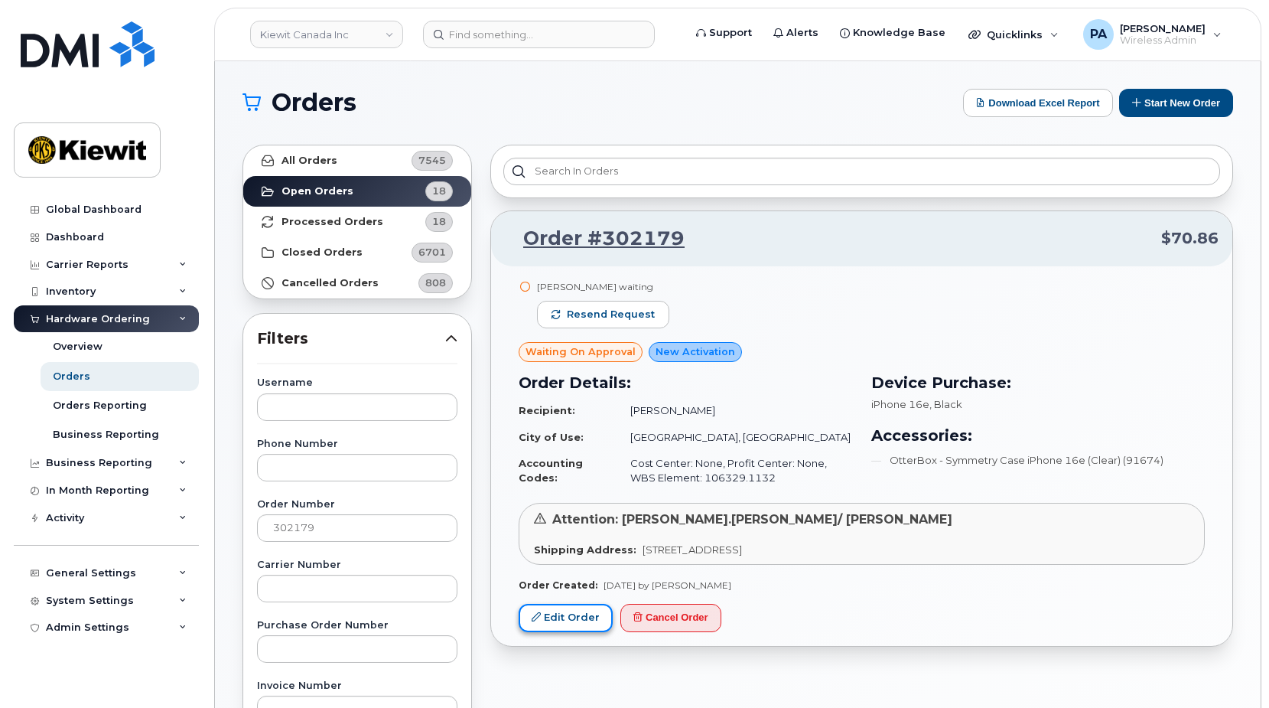
click at [558, 618] on link "Edit Order" at bounding box center [566, 618] width 94 height 28
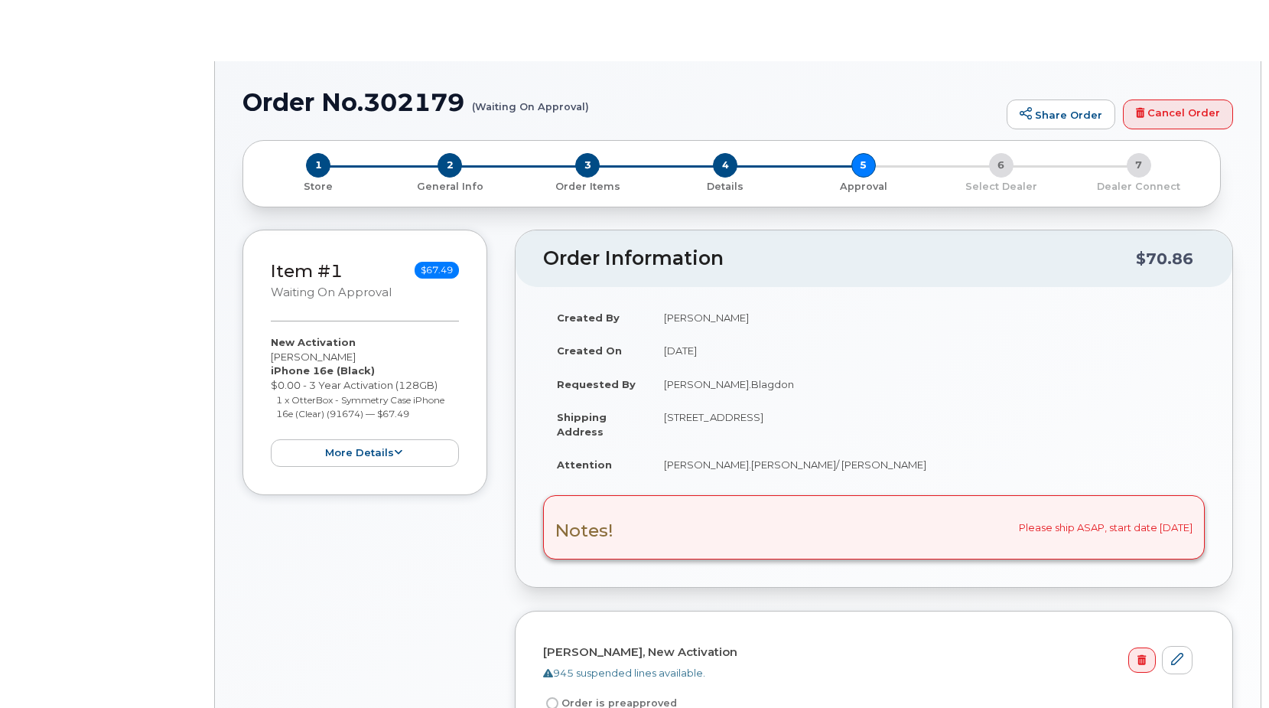
radio input "true"
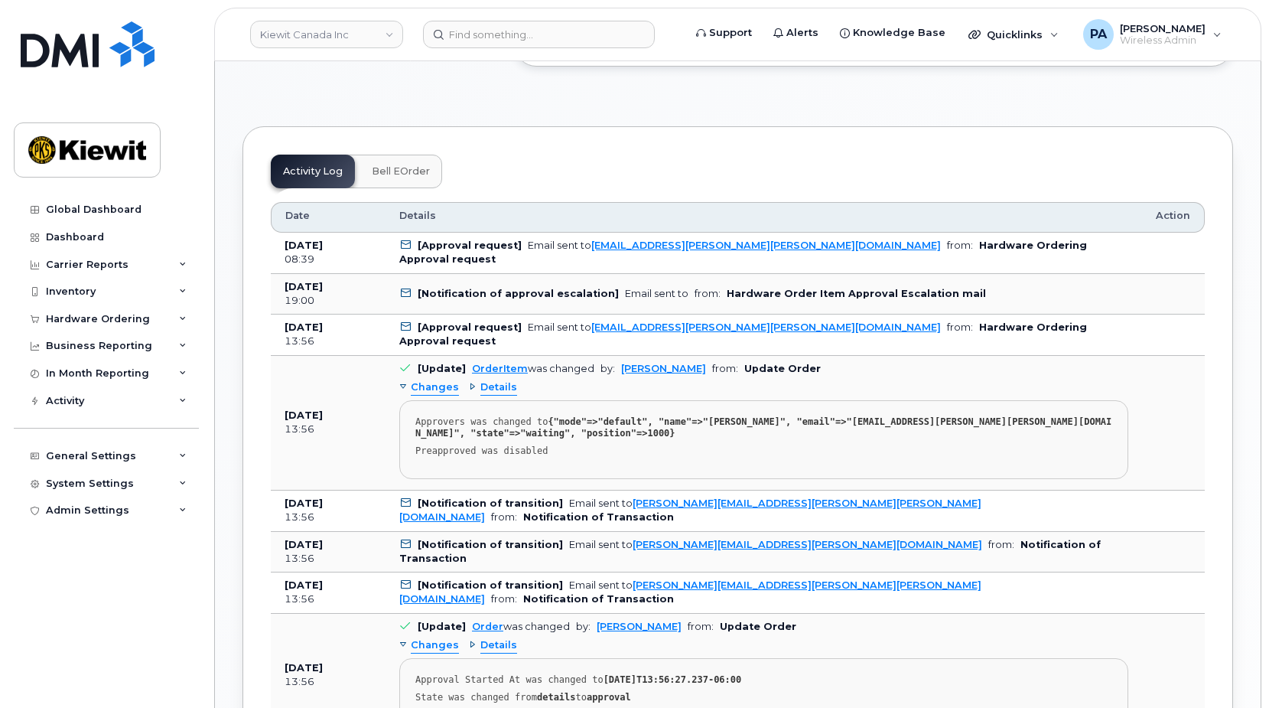
scroll to position [536, 0]
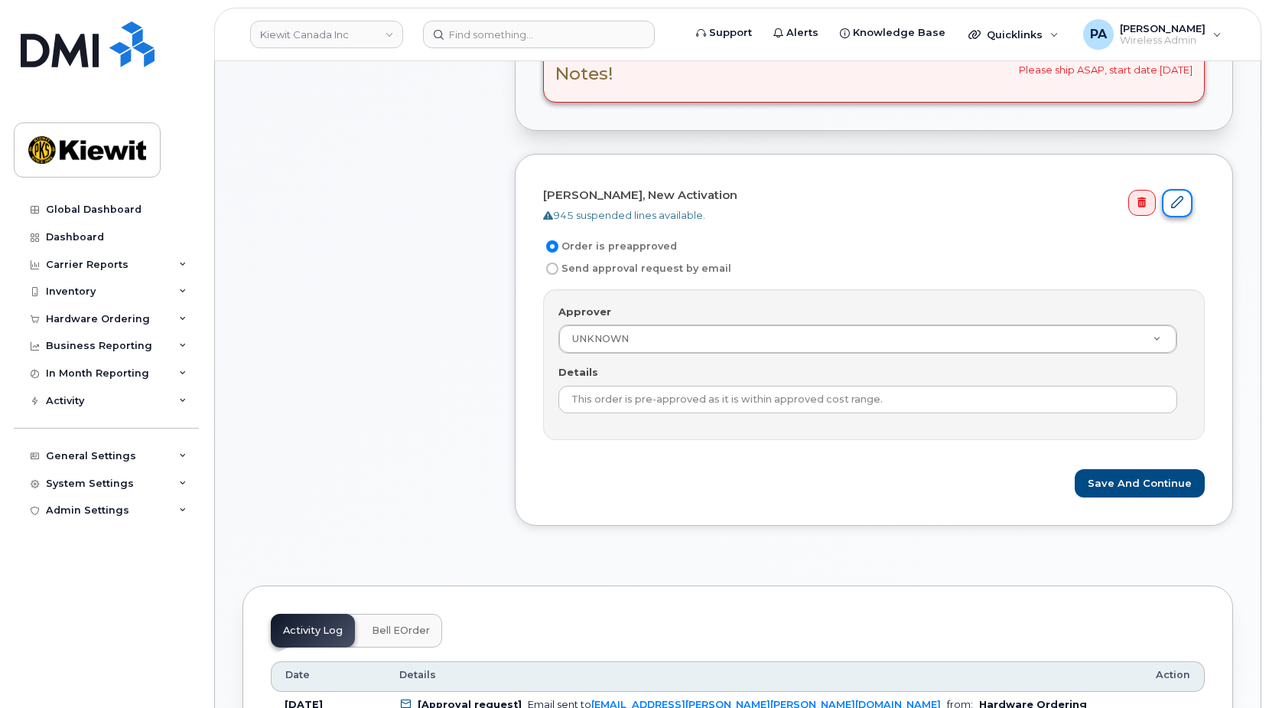
click at [1181, 202] on icon at bounding box center [1177, 202] width 12 height 12
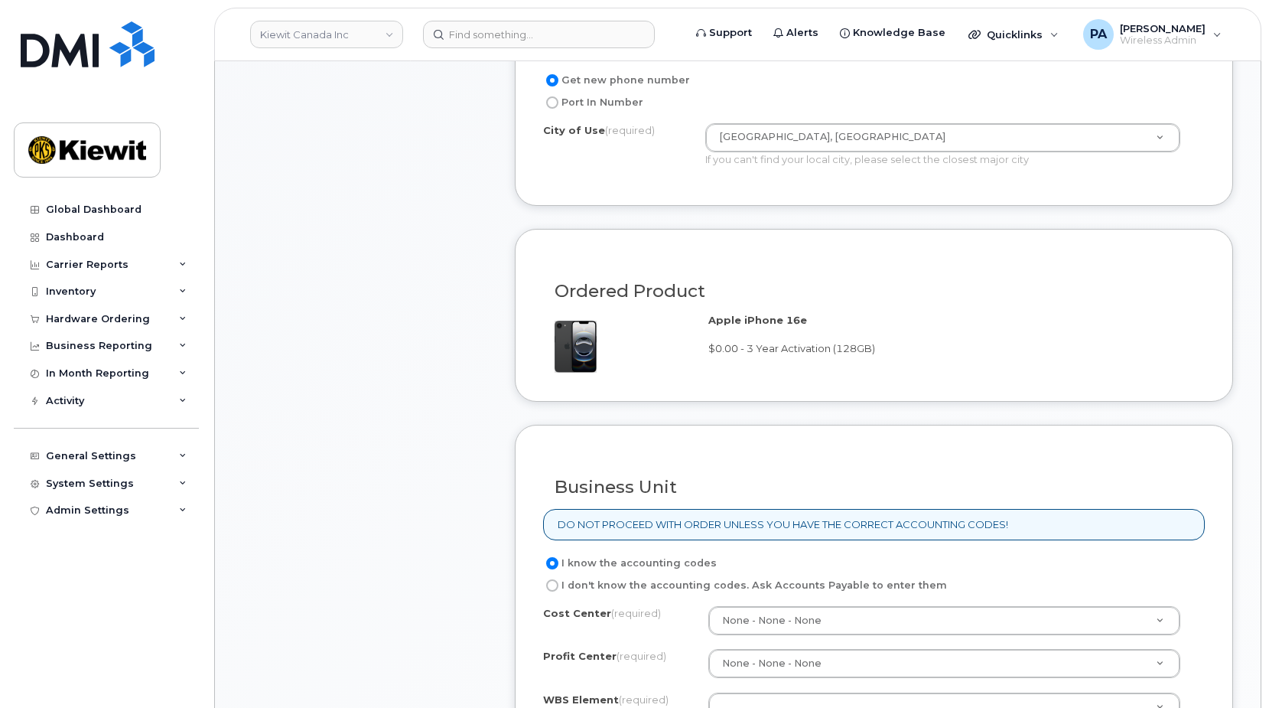
scroll to position [1377, 0]
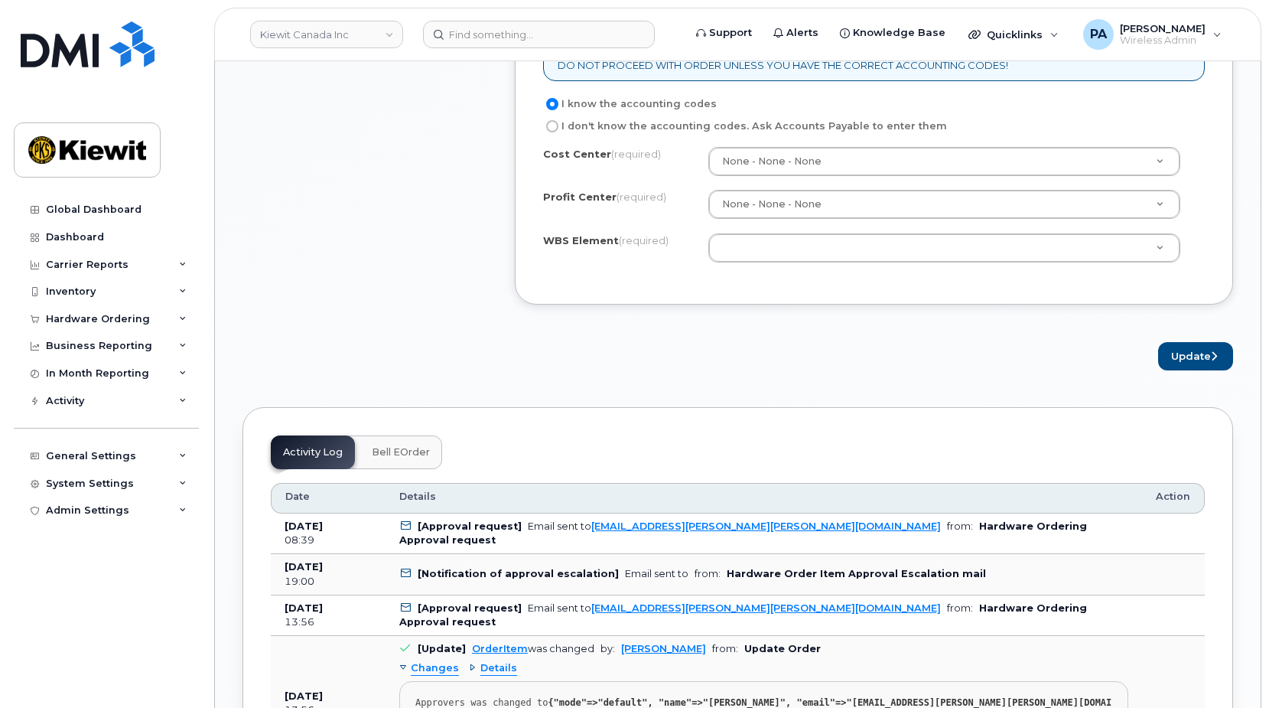
click at [771, 229] on div "Cost Center (required) None - None - None None Profit Center (required) None - …" at bounding box center [874, 212] width 662 height 130
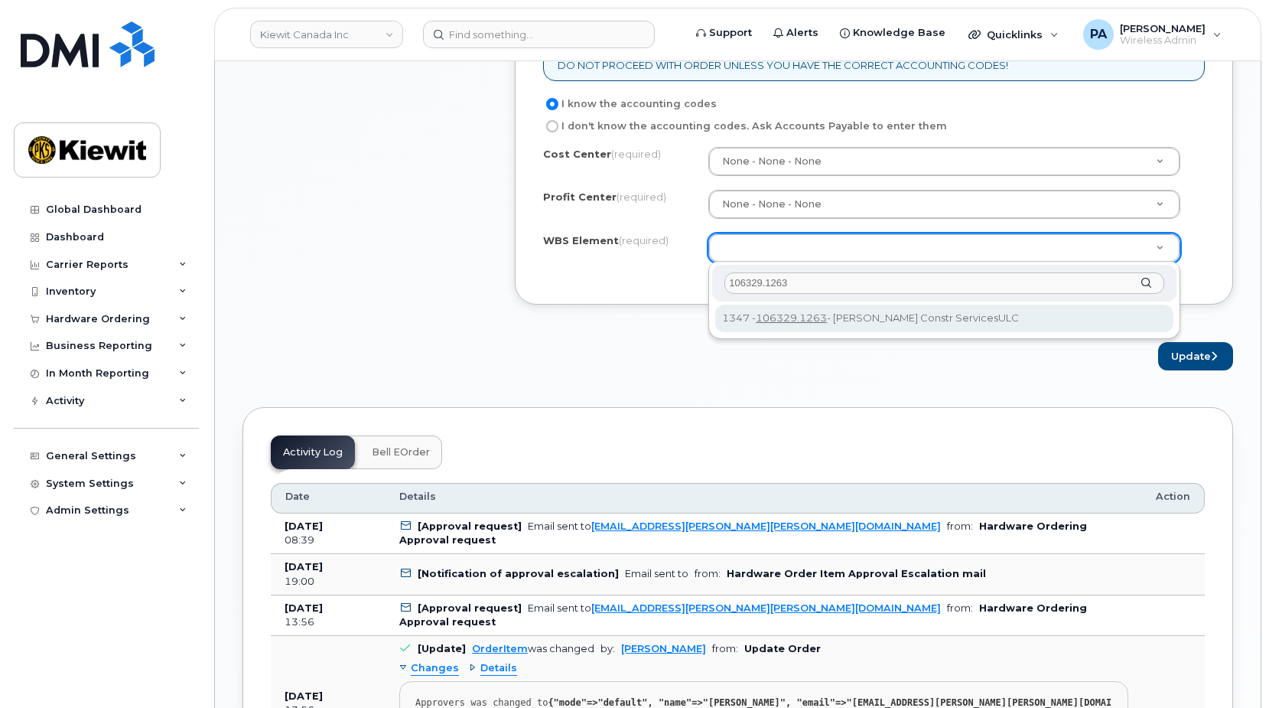
type input "106329.1263"
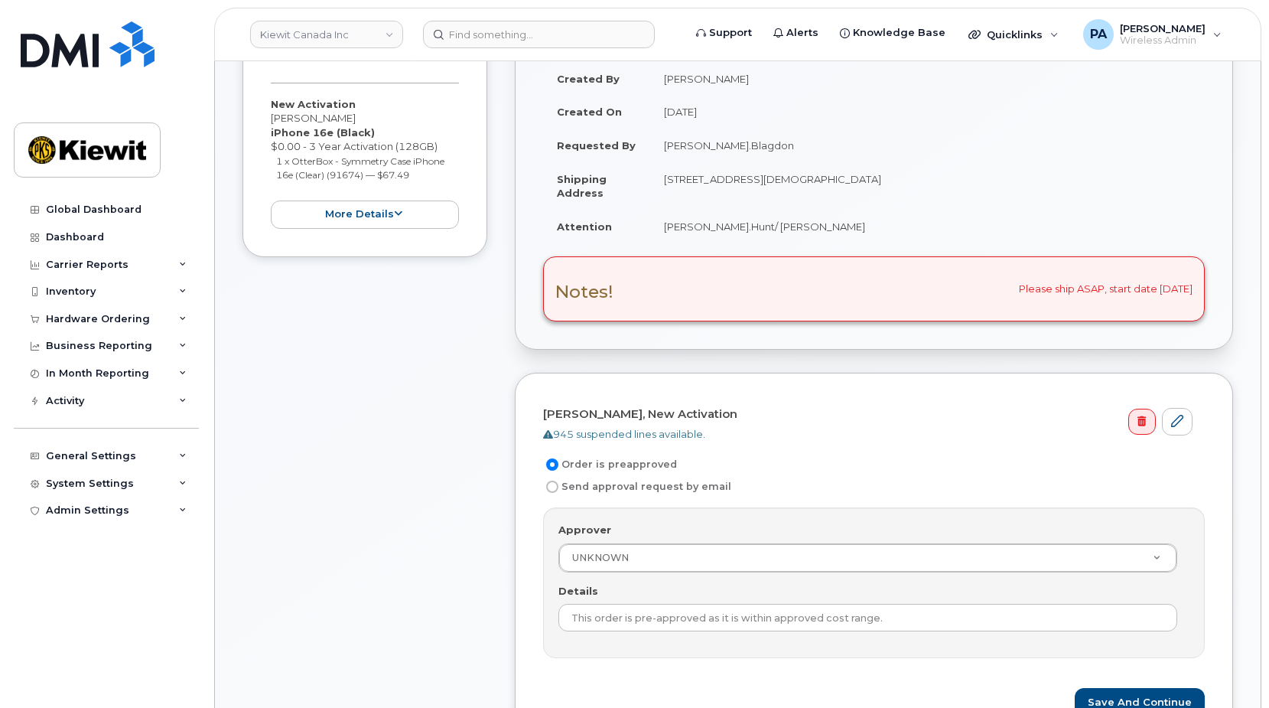
scroll to position [612, 0]
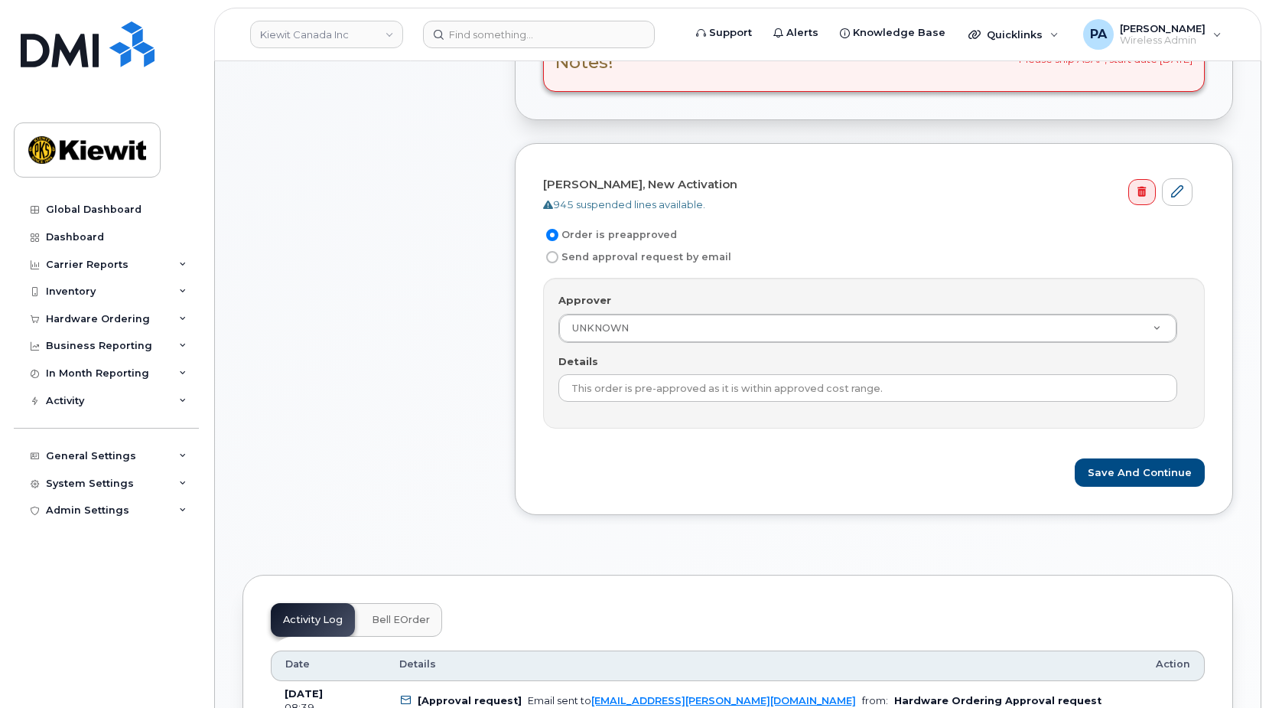
click at [649, 256] on label "Send approval request by email" at bounding box center [637, 257] width 188 height 18
click at [559, 256] on input "Send approval request by email" at bounding box center [552, 257] width 12 height 12
radio input "true"
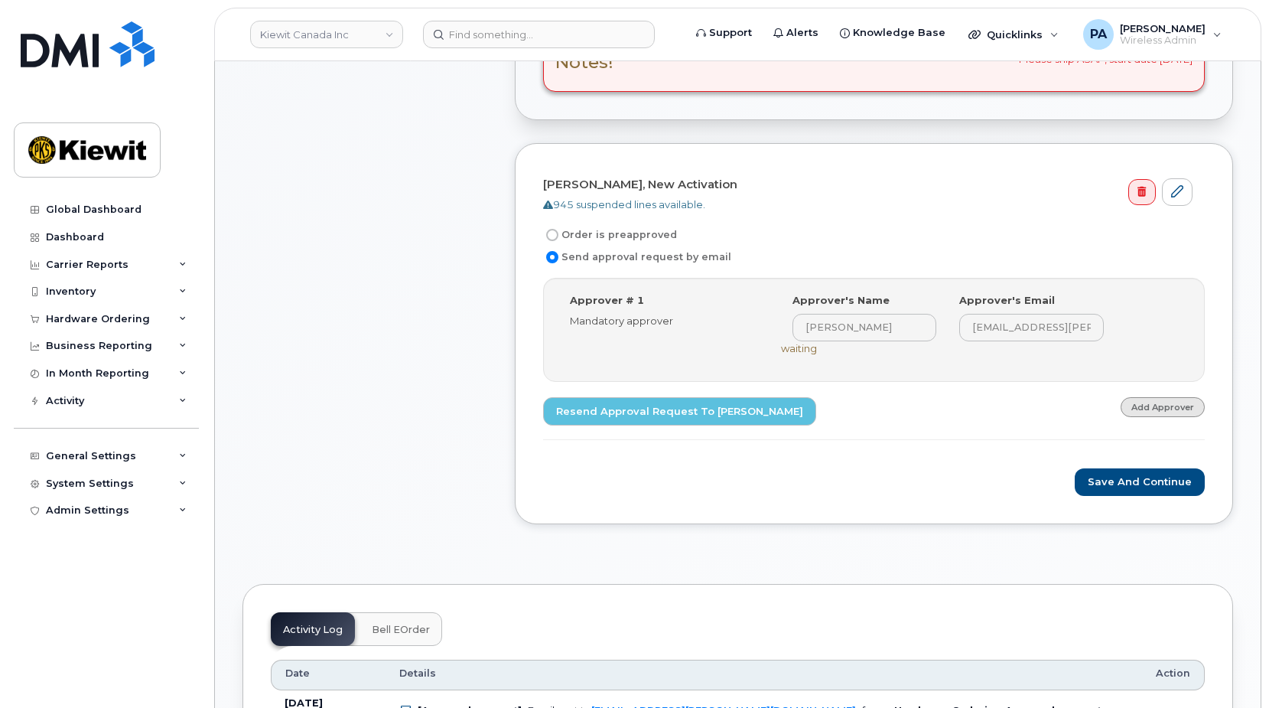
click at [1147, 402] on link "Add Approver" at bounding box center [1163, 406] width 84 height 19
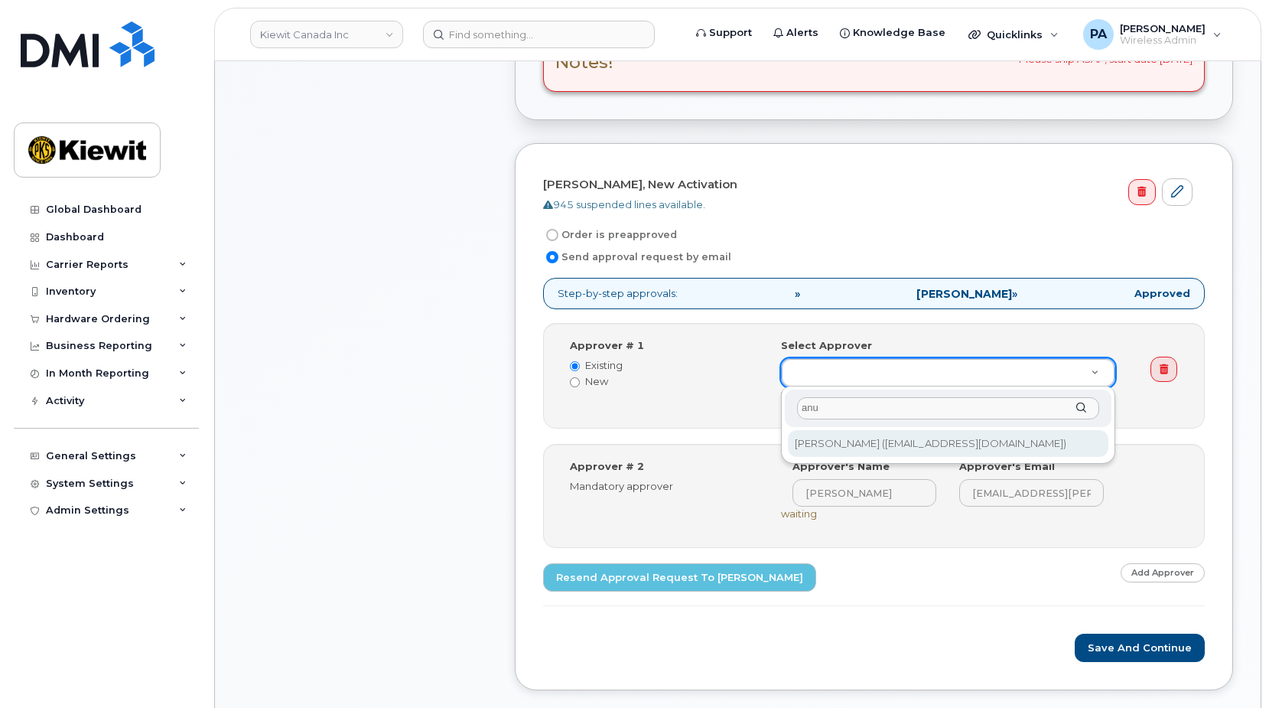
type input "anu"
type input "2674482"
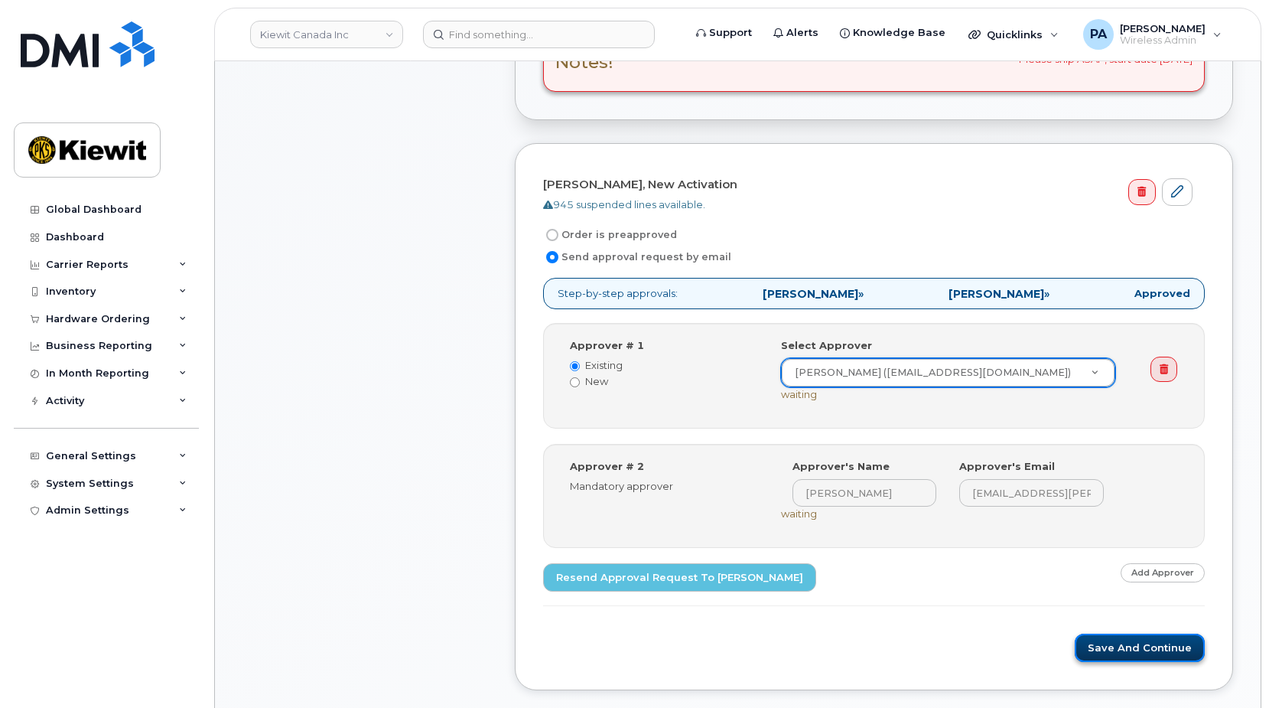
click at [1174, 647] on button "Save and Continue" at bounding box center [1140, 648] width 130 height 28
